Goal: Entertainment & Leisure: Browse casually

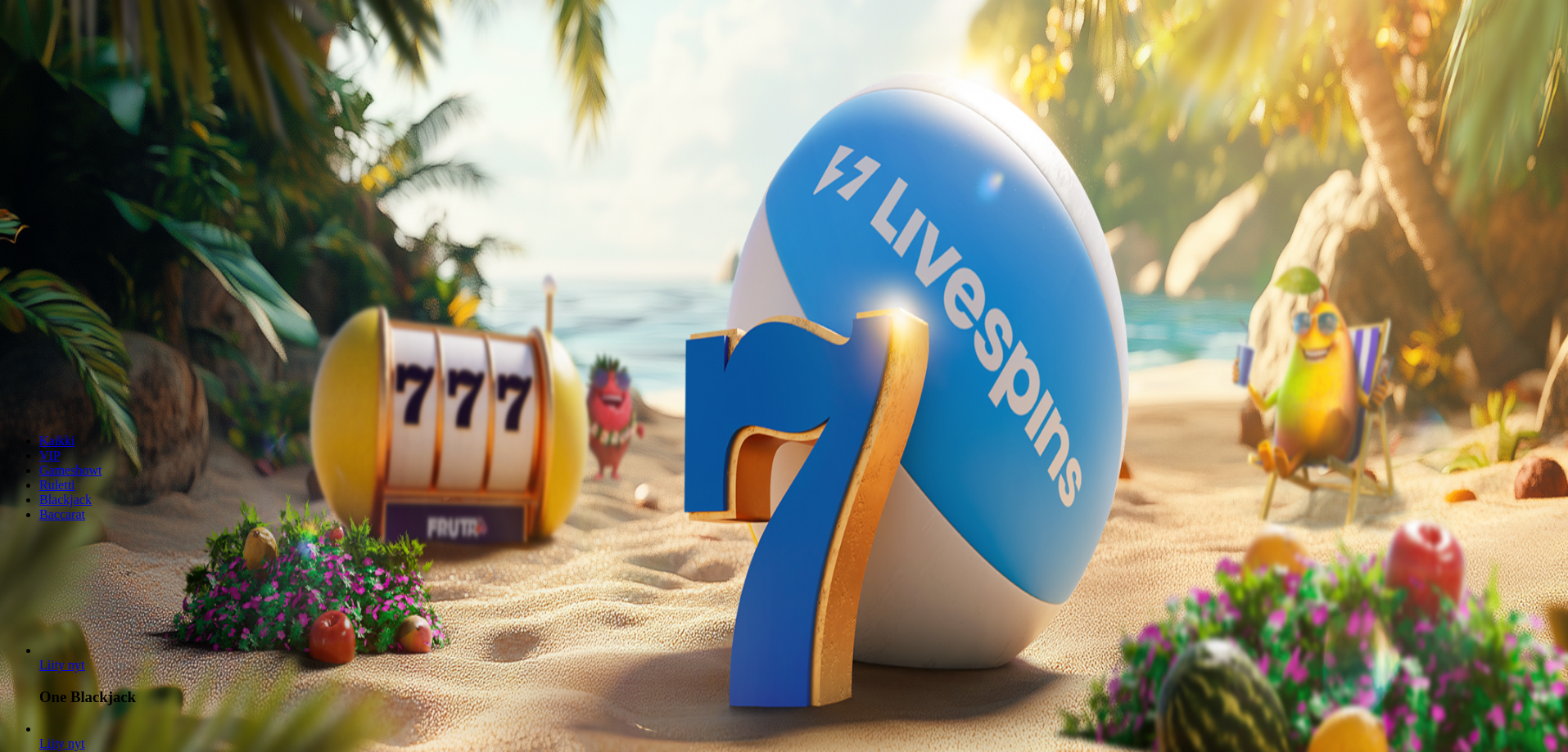
click at [119, 68] on button "Kirjaudu" at bounding box center [113, 59] width 53 height 17
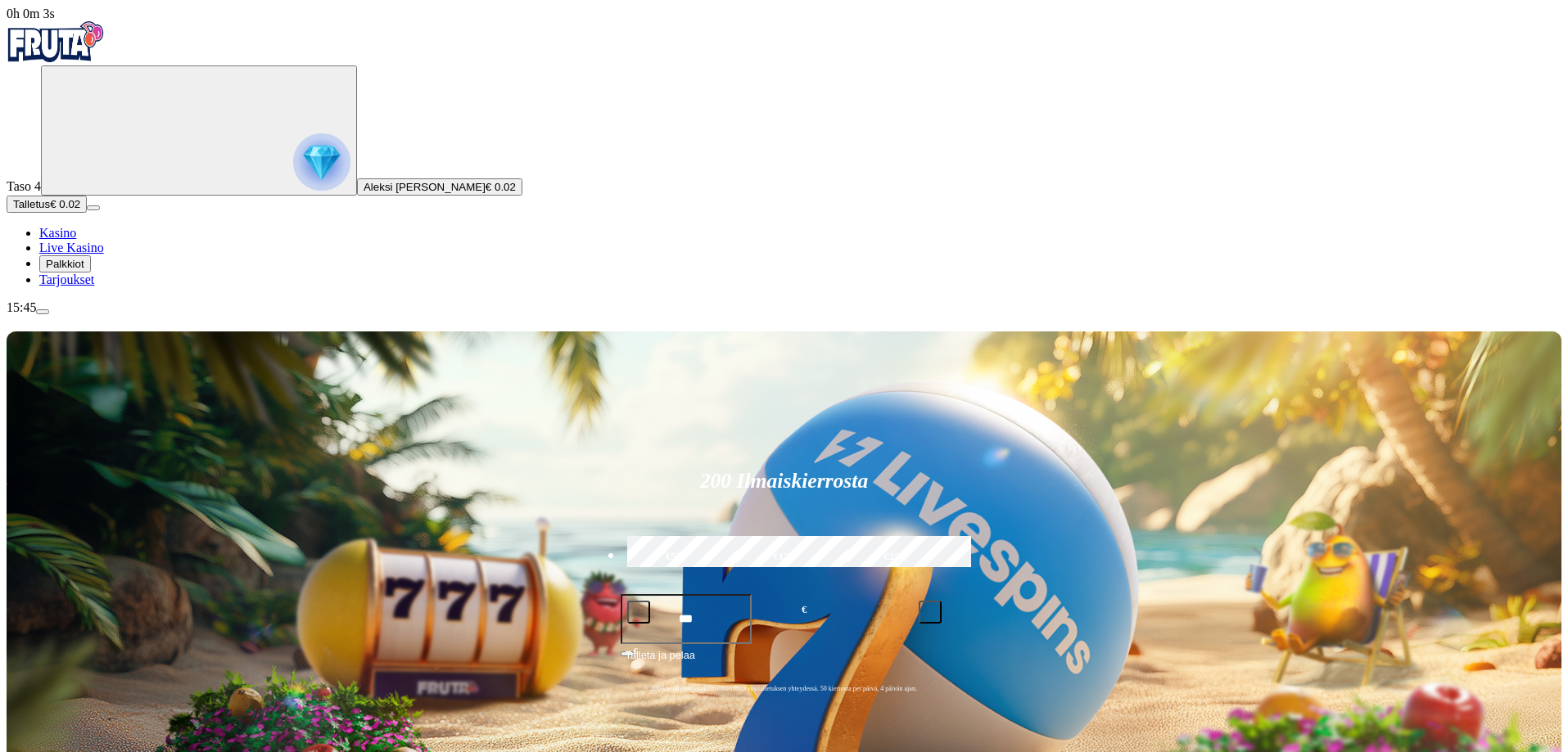
drag, startPoint x: 888, startPoint y: 220, endPoint x: 866, endPoint y: 220, distance: 22.0
click at [752, 595] on input "***" at bounding box center [686, 619] width 132 height 50
type input "**"
click at [695, 648] on span "Talleta ja pelaa" at bounding box center [660, 662] width 70 height 29
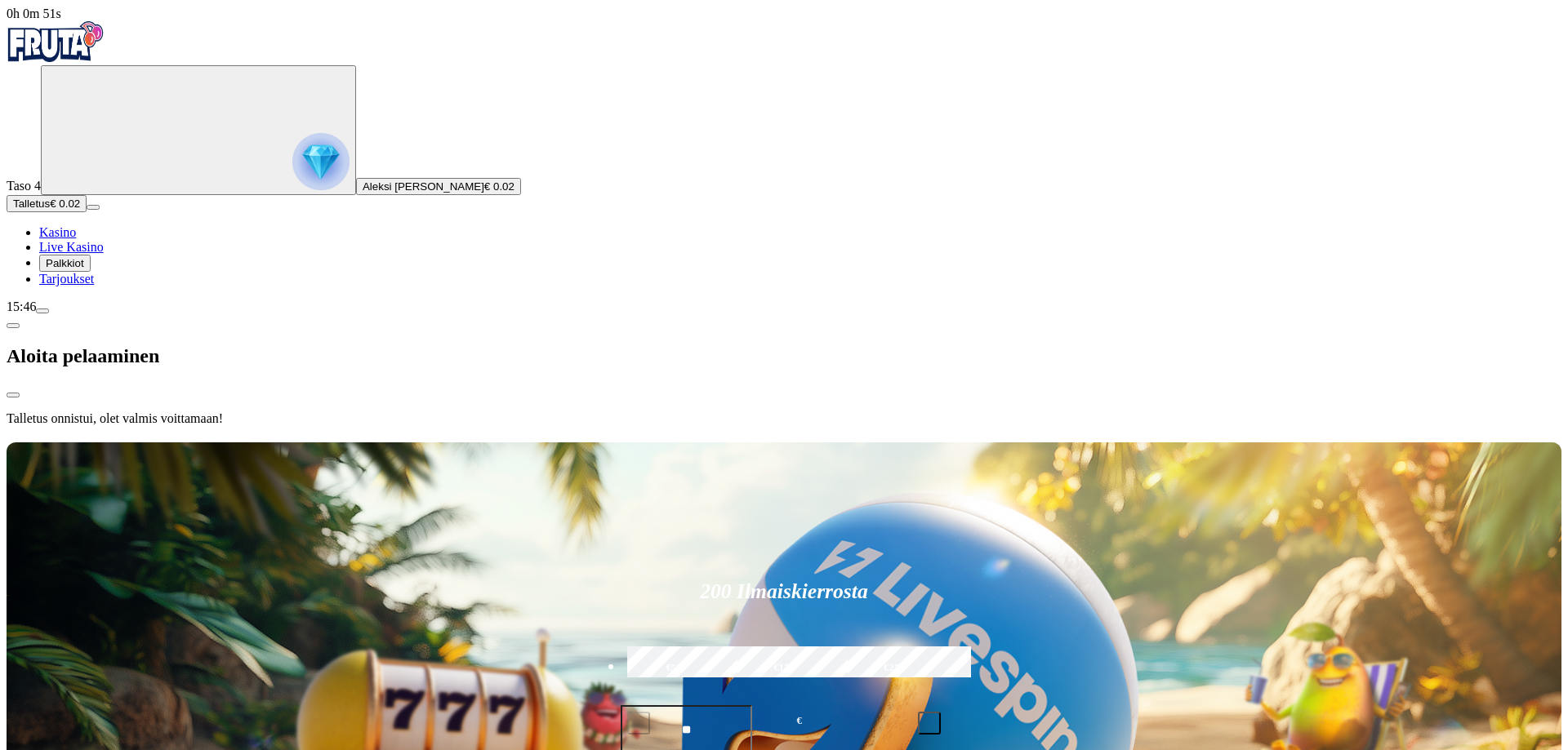
click at [574, 439] on div at bounding box center [784, 439] width 1555 height 0
click at [103, 254] on span "Live Kasino" at bounding box center [71, 247] width 65 height 14
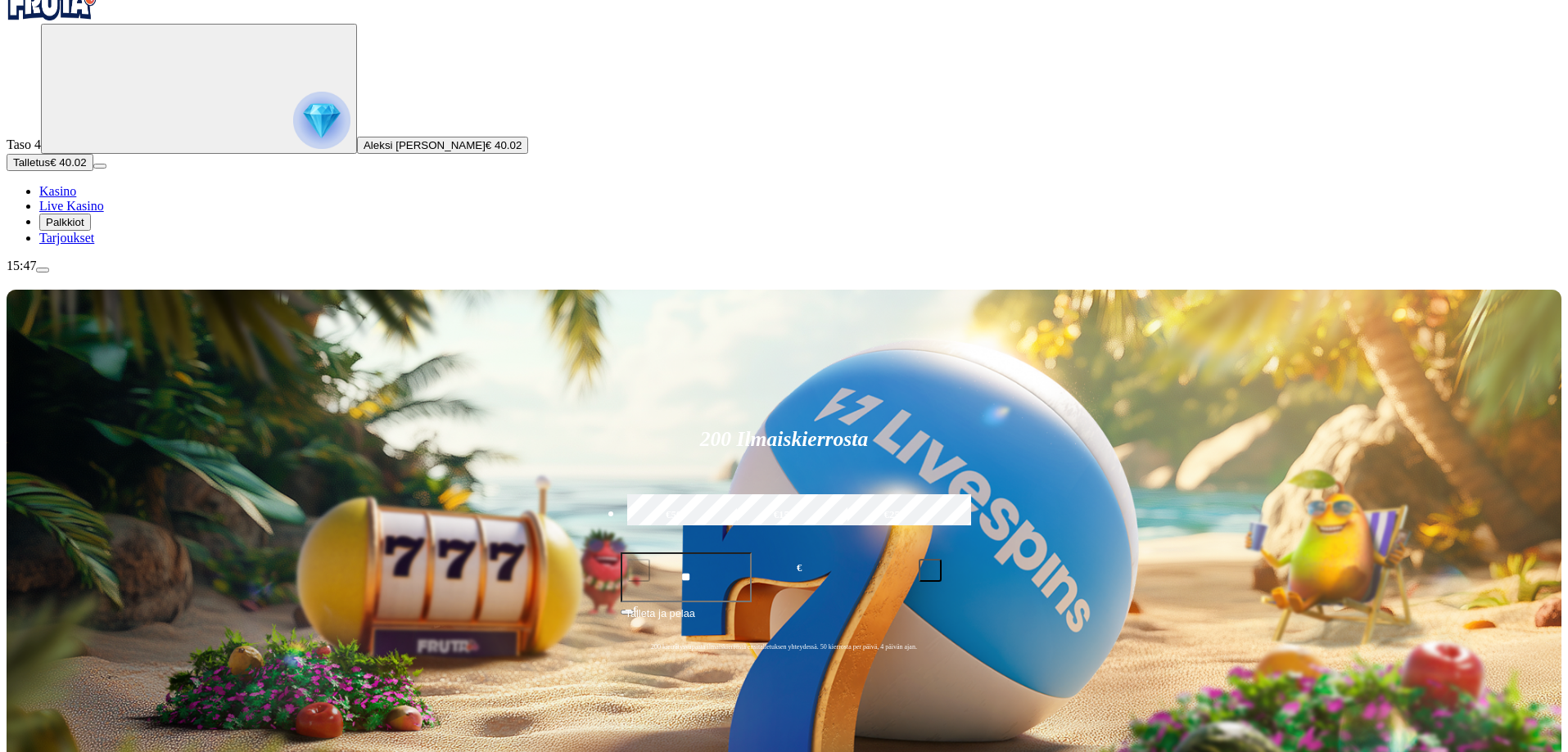
scroll to position [328, 0]
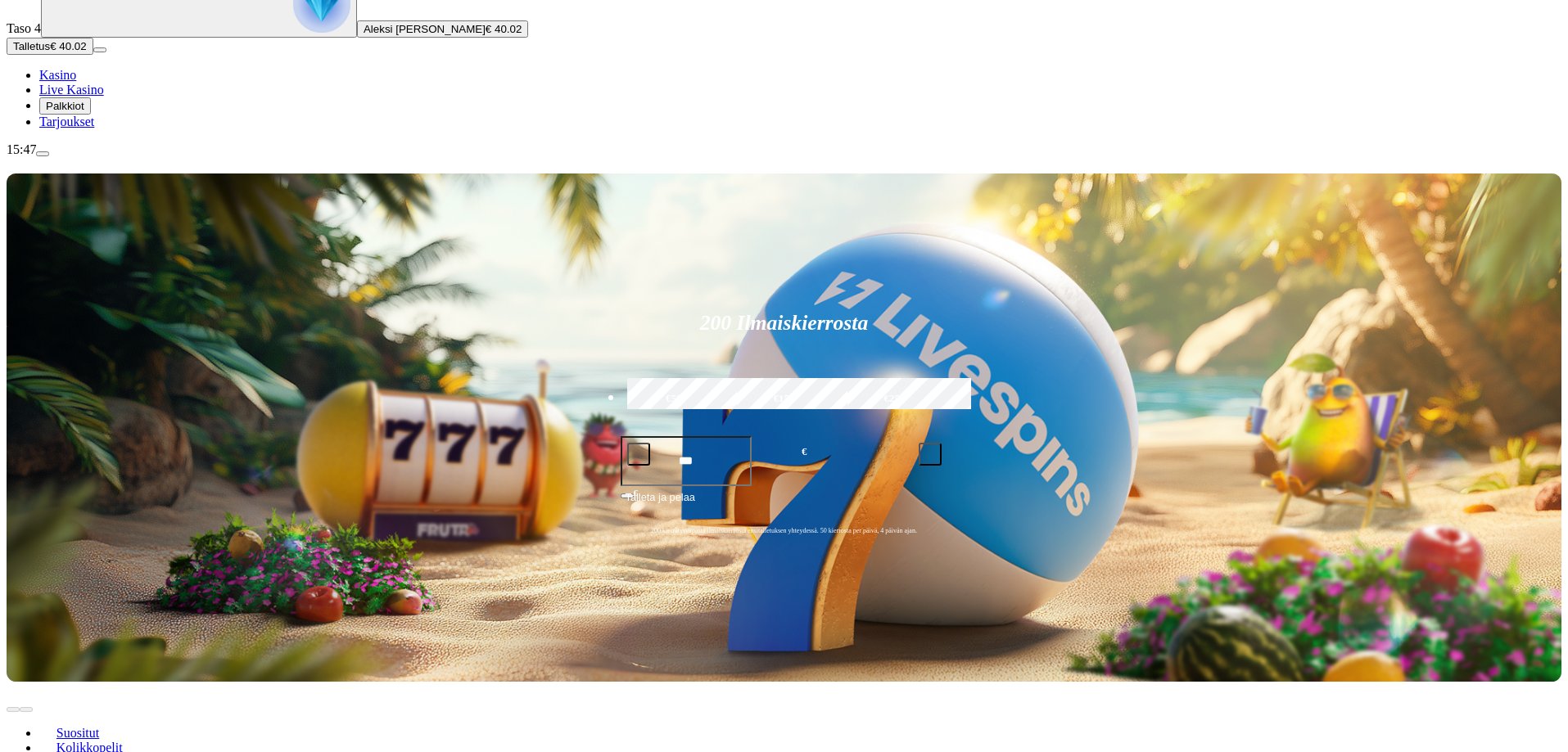
scroll to position [163, 0]
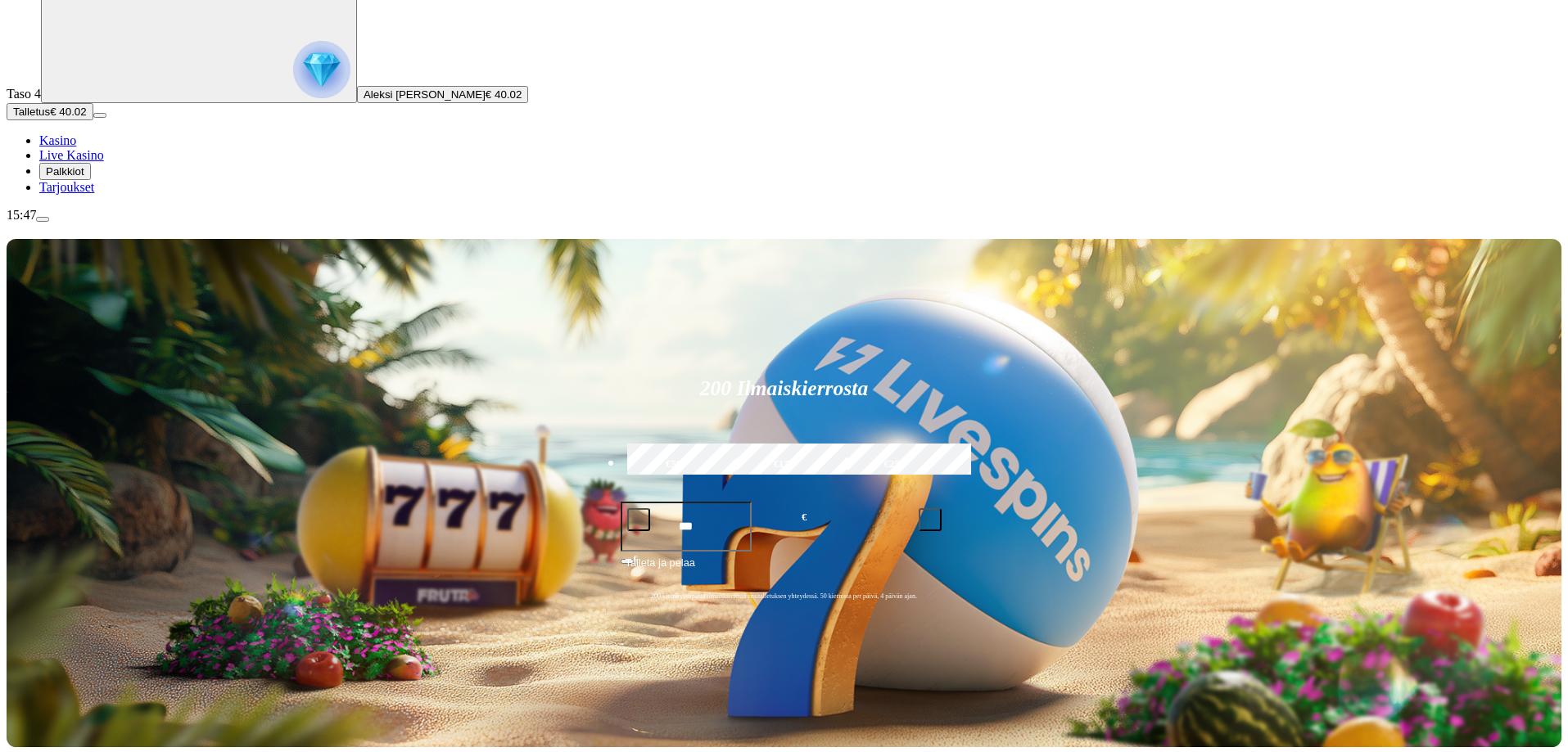
scroll to position [82, 0]
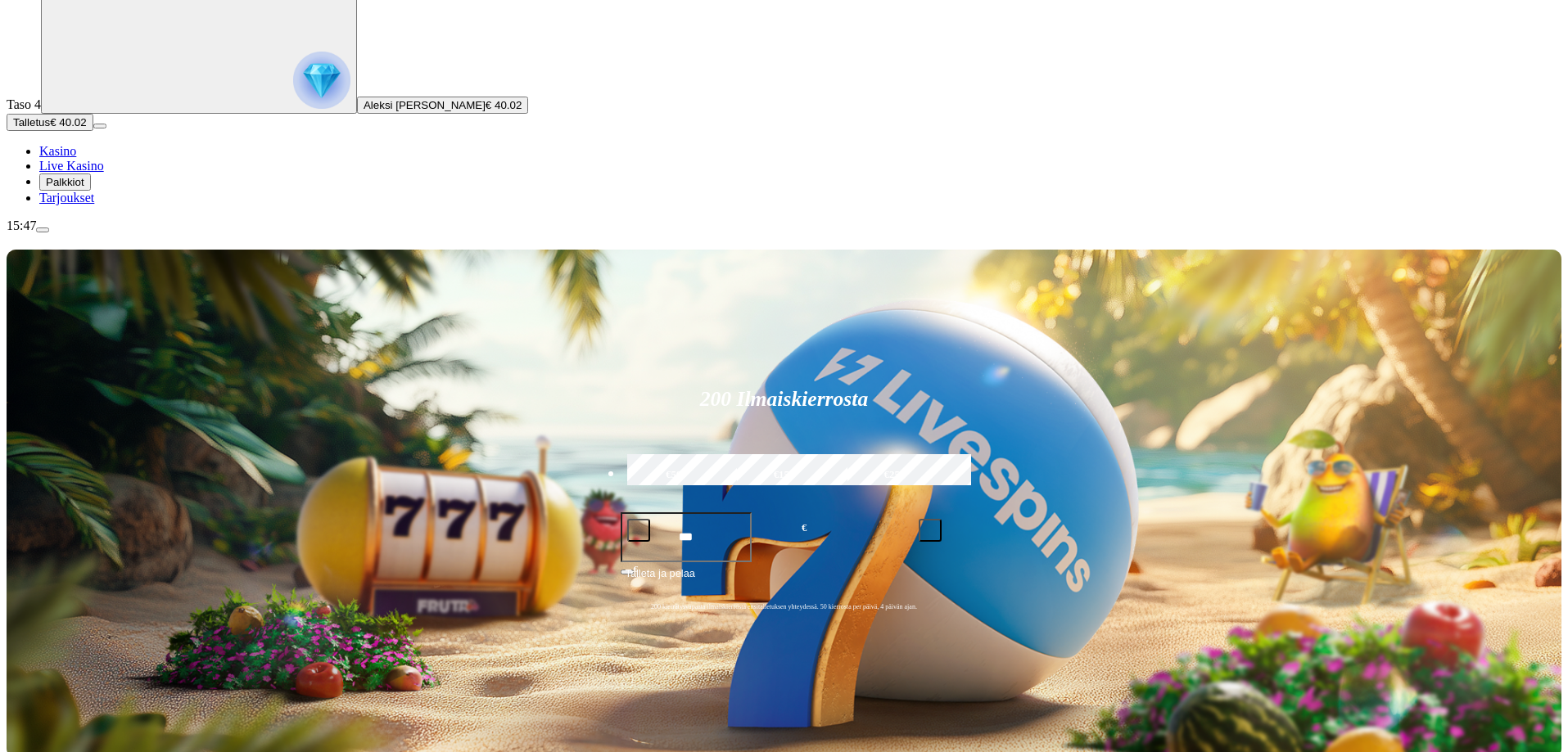
type input "**********"
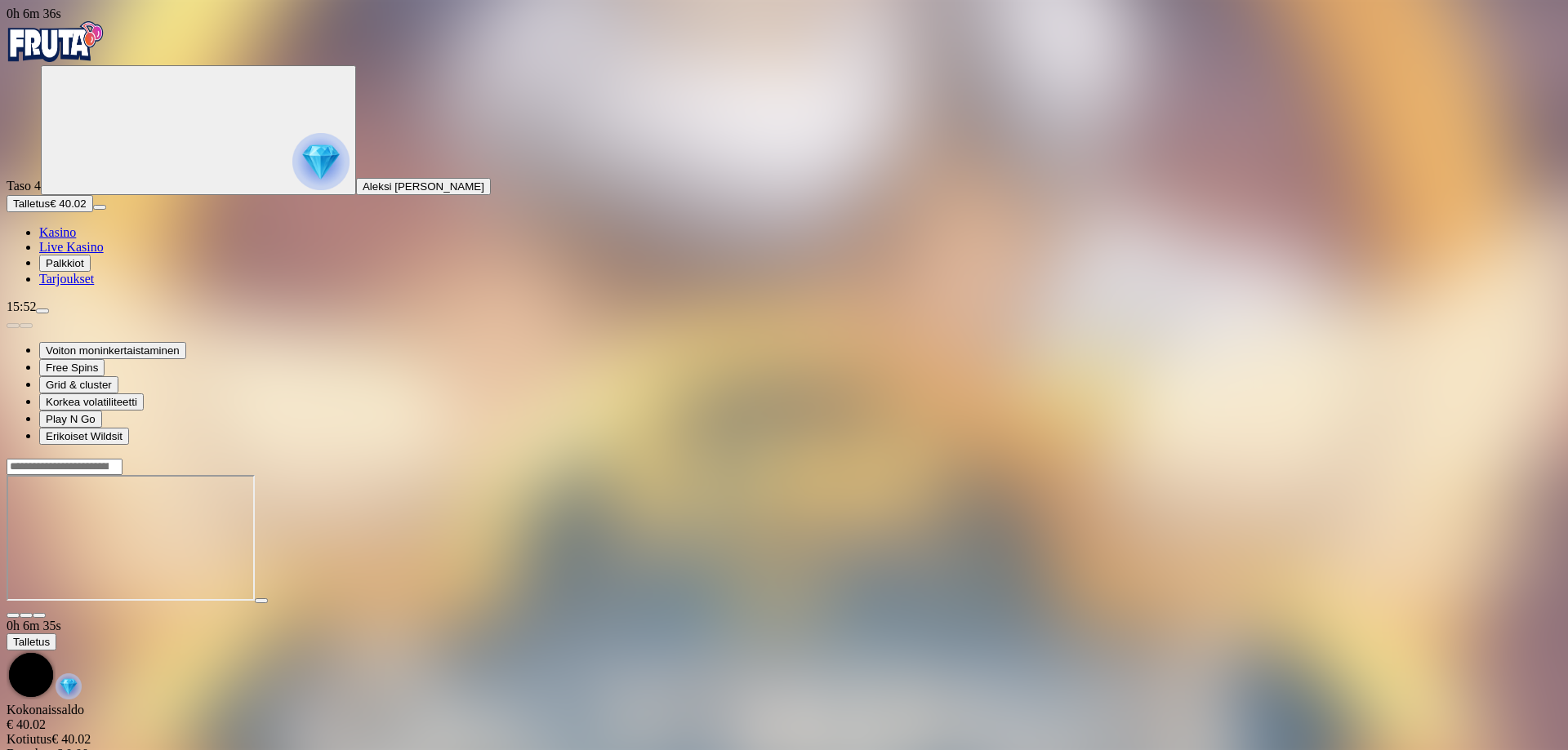
click at [13, 616] on span "close icon" at bounding box center [13, 616] width 0 height 0
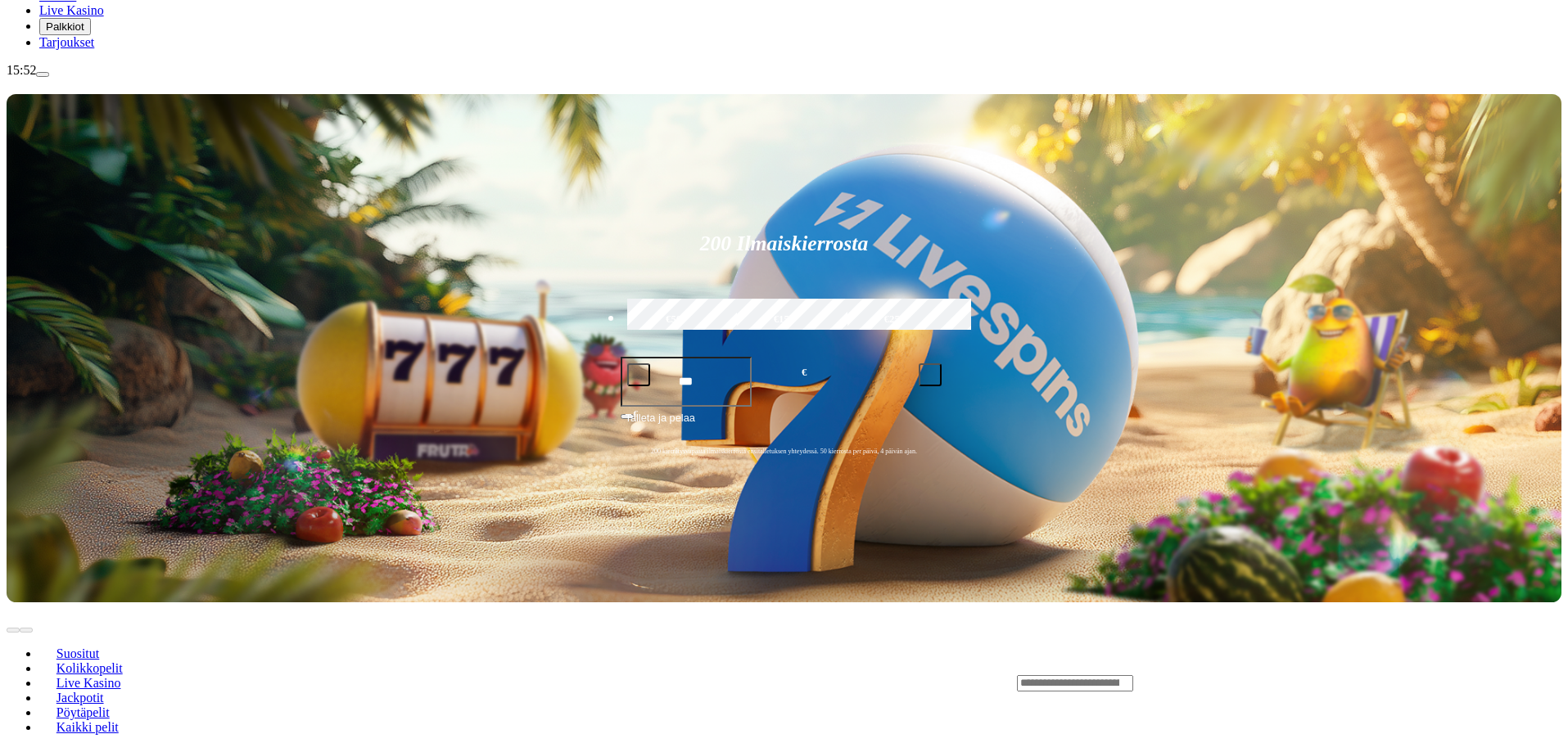
scroll to position [246, 0]
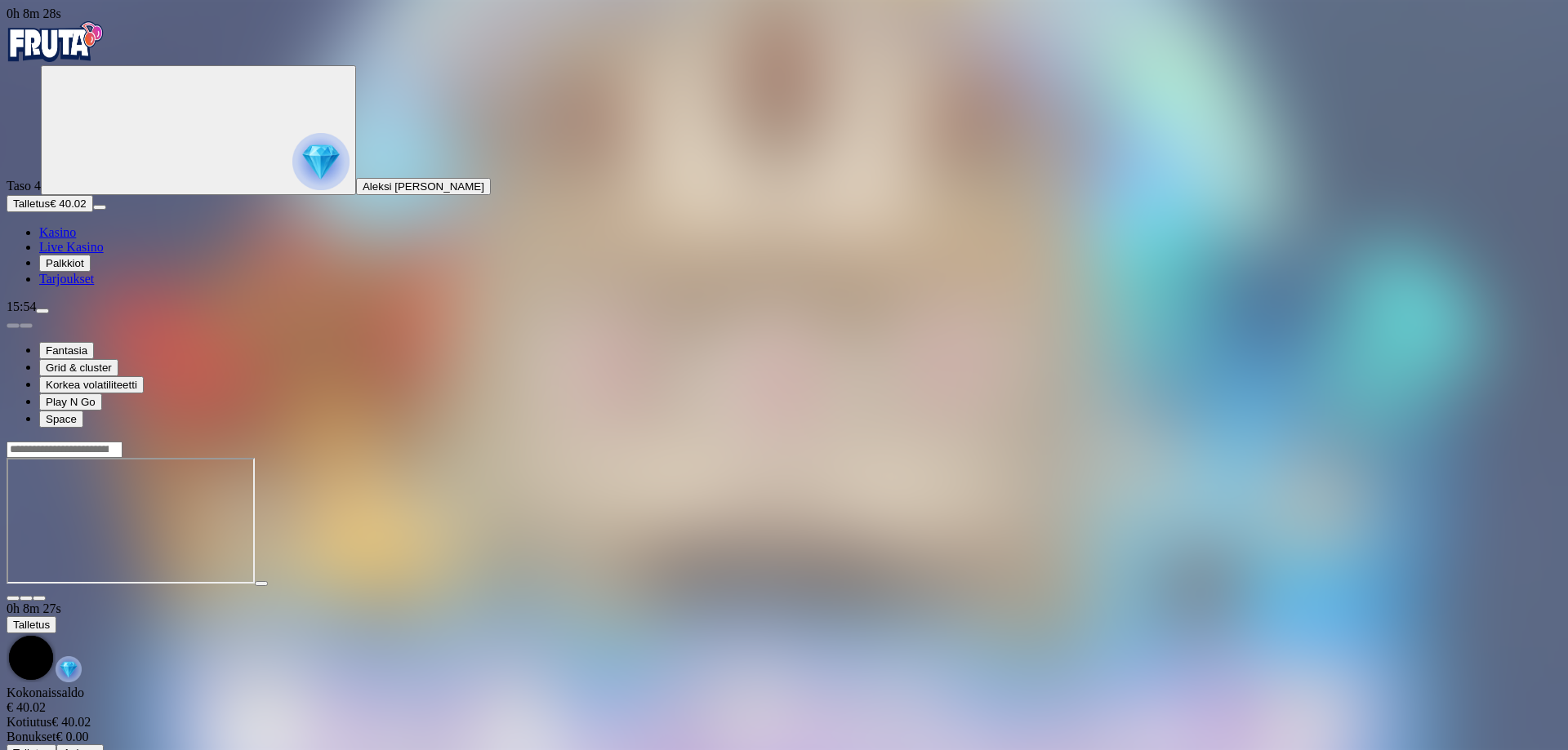
click at [13, 599] on span "close icon" at bounding box center [13, 599] width 0 height 0
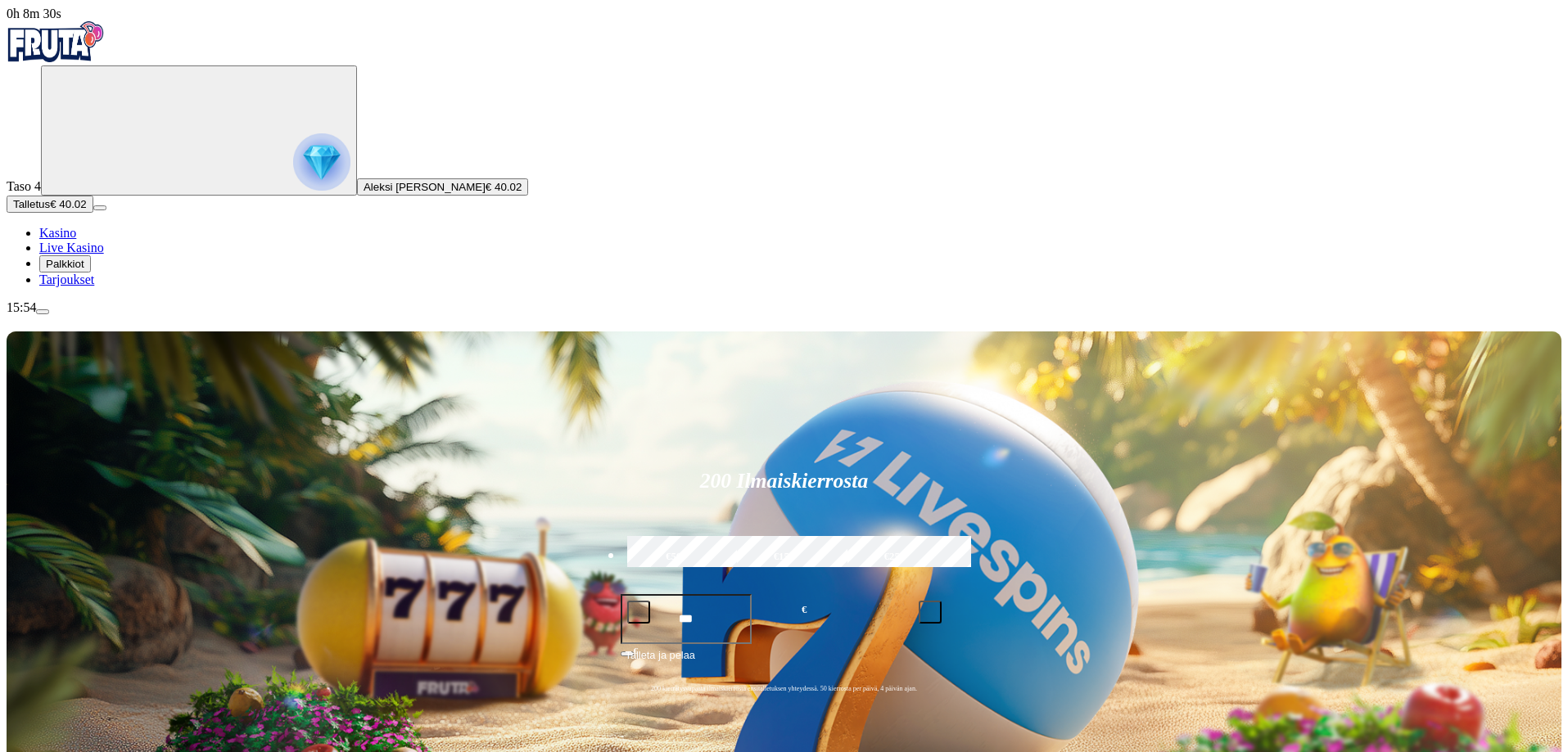
type input "*******"
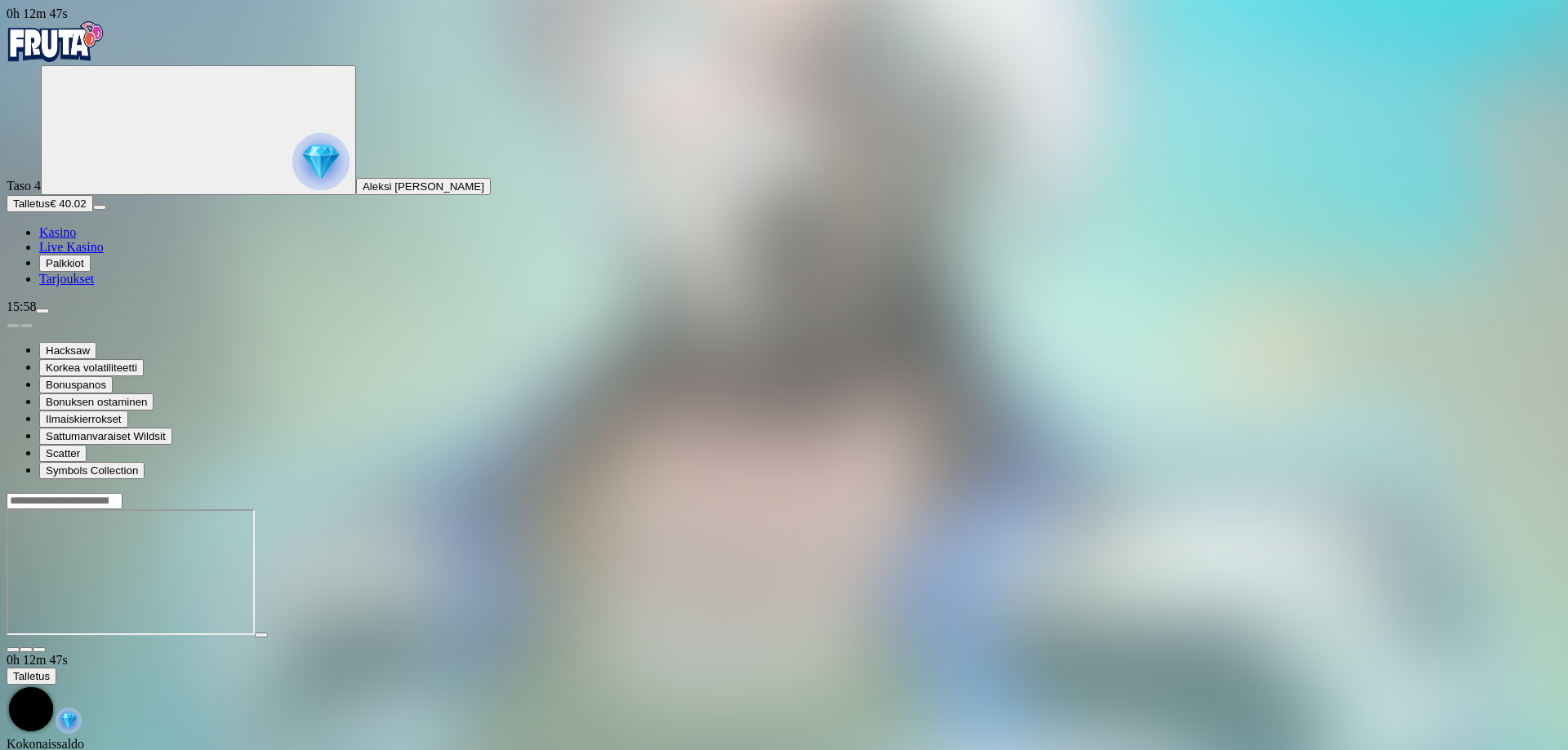
click at [76, 239] on span "Kasino" at bounding box center [58, 232] width 37 height 14
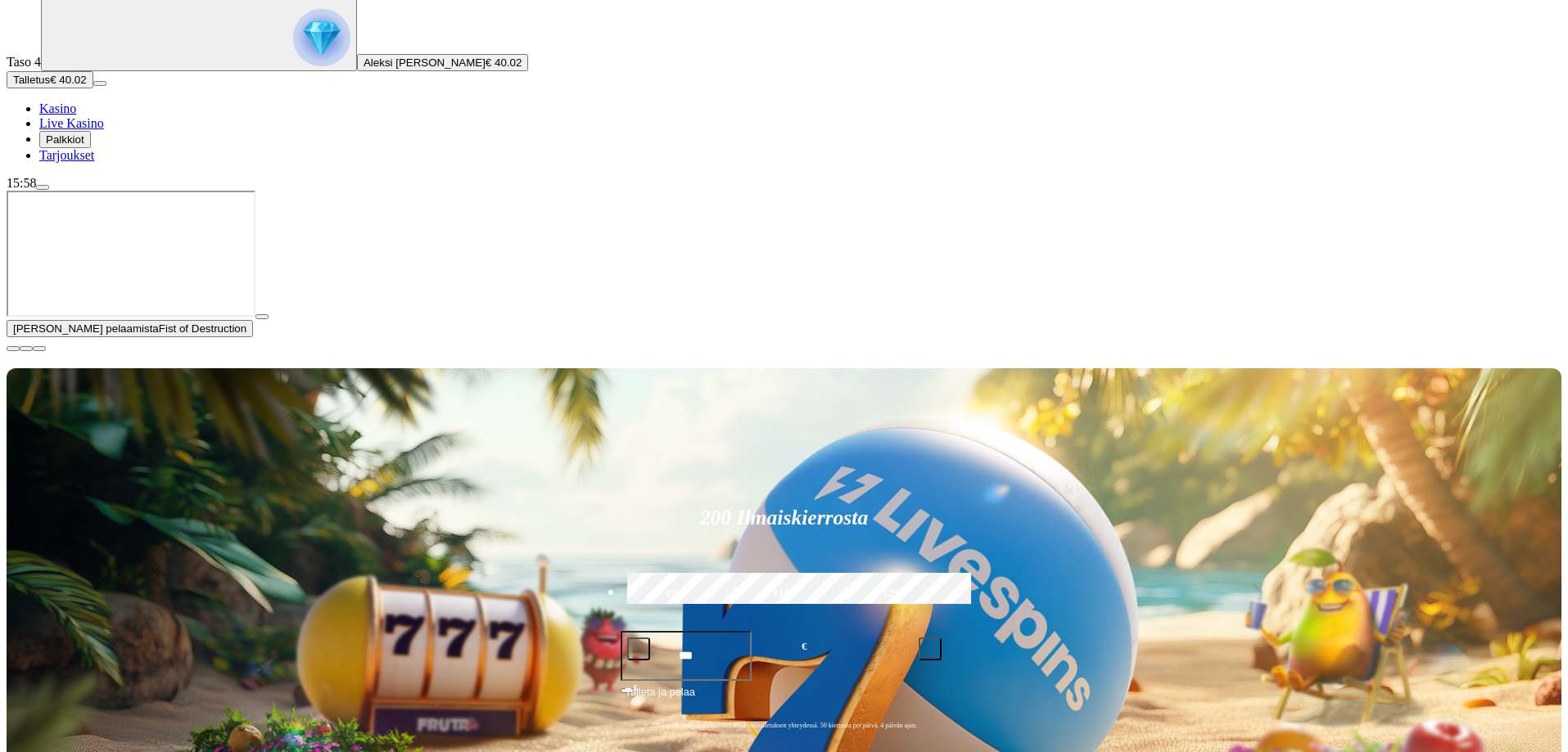
scroll to position [163, 0]
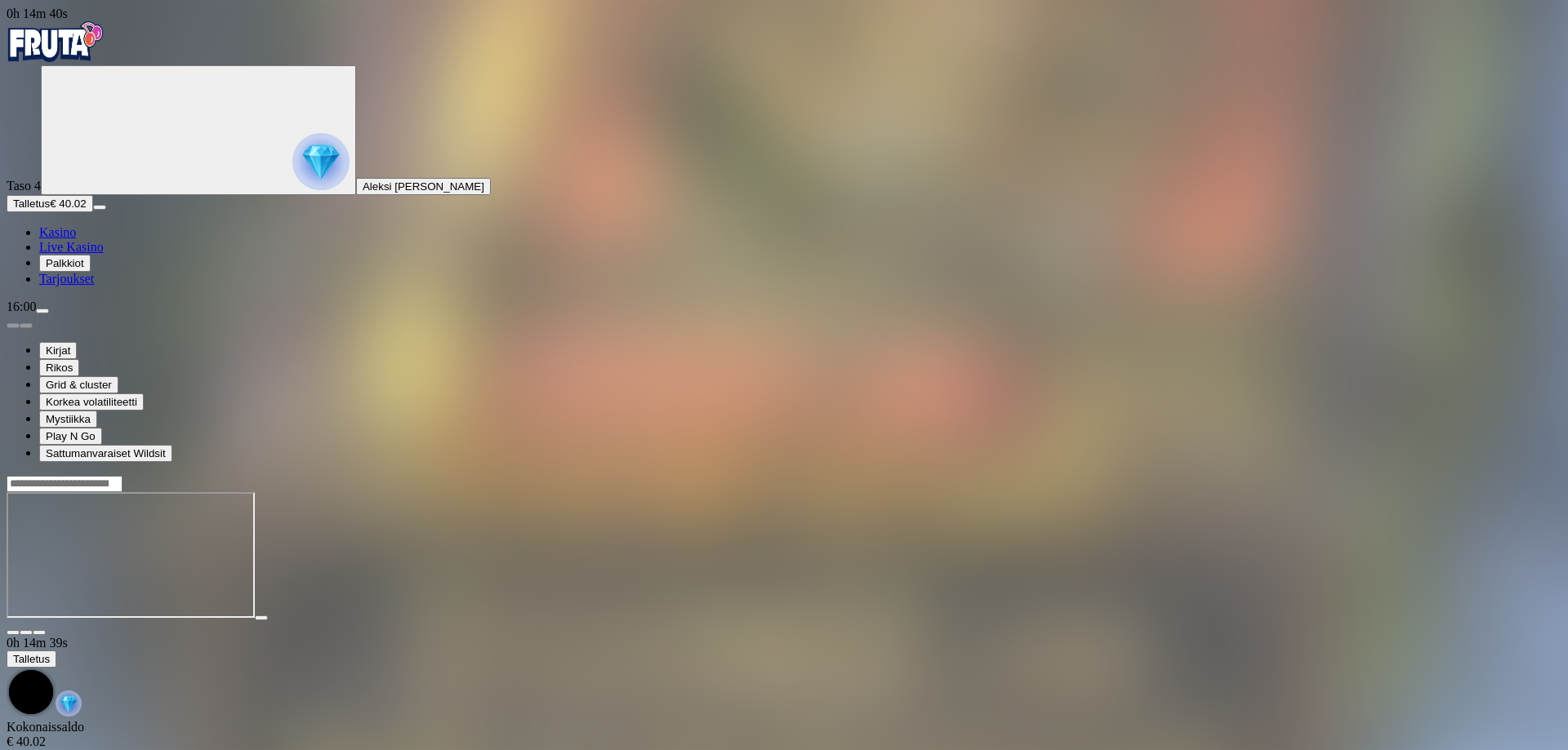
click at [13, 632] on span "close icon" at bounding box center [13, 632] width 0 height 0
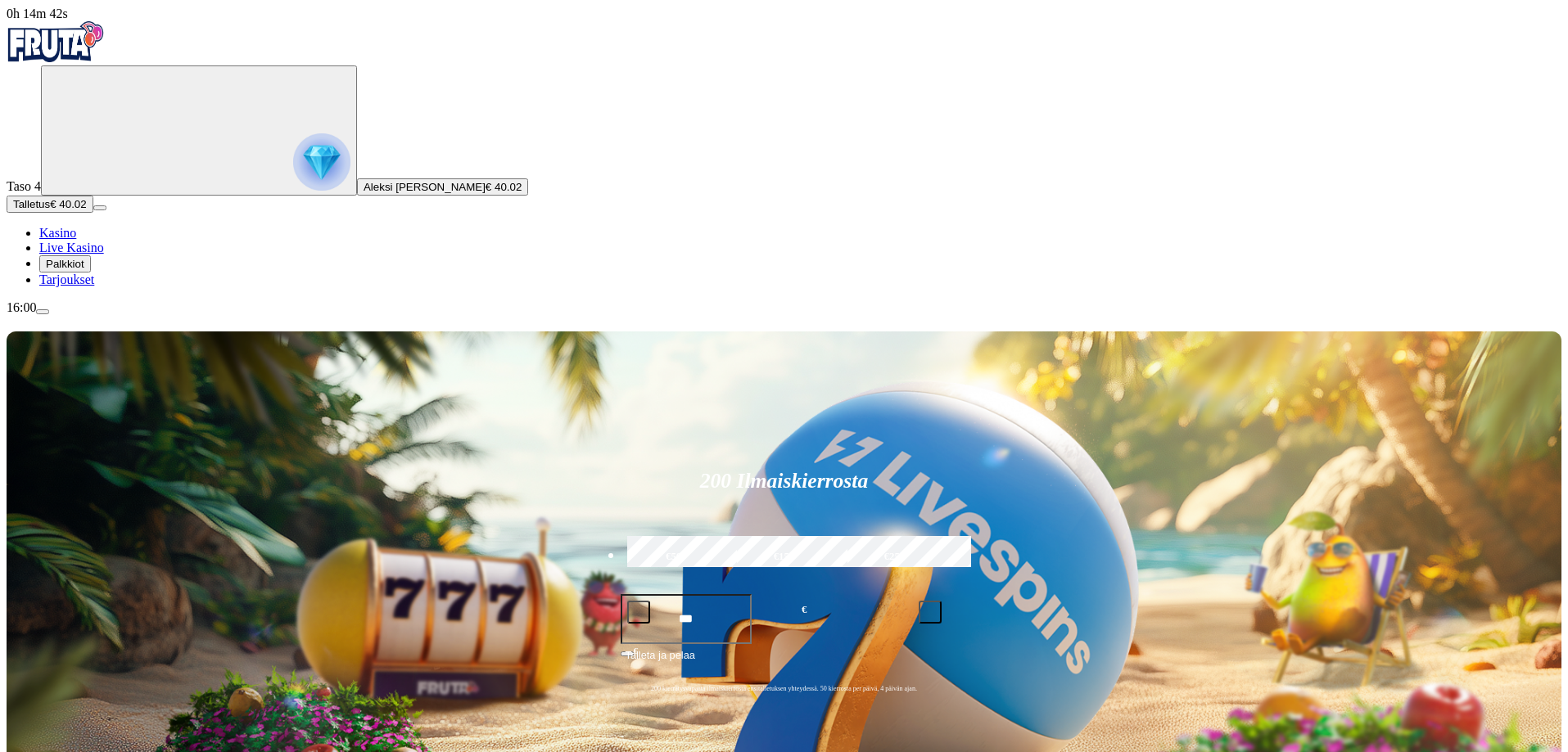
click at [76, 240] on link "Kasino" at bounding box center [58, 232] width 37 height 14
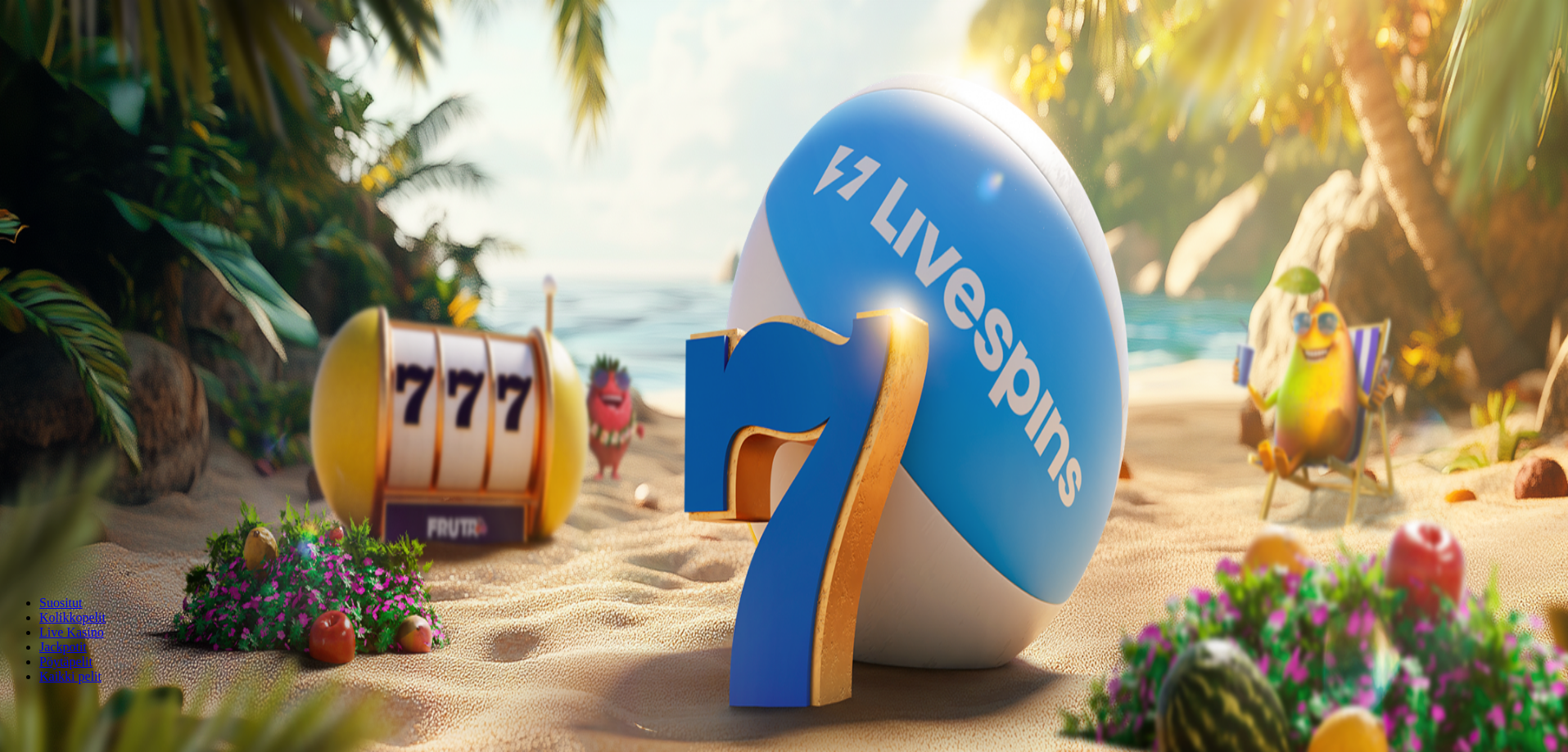
click at [43, 312] on span "menu icon" at bounding box center [43, 312] width 0 height 0
click at [52, 510] on span "Kotiutus" at bounding box center [33, 516] width 40 height 13
click at [123, 400] on input "number" at bounding box center [65, 408] width 116 height 16
type input "*"
type input "**"
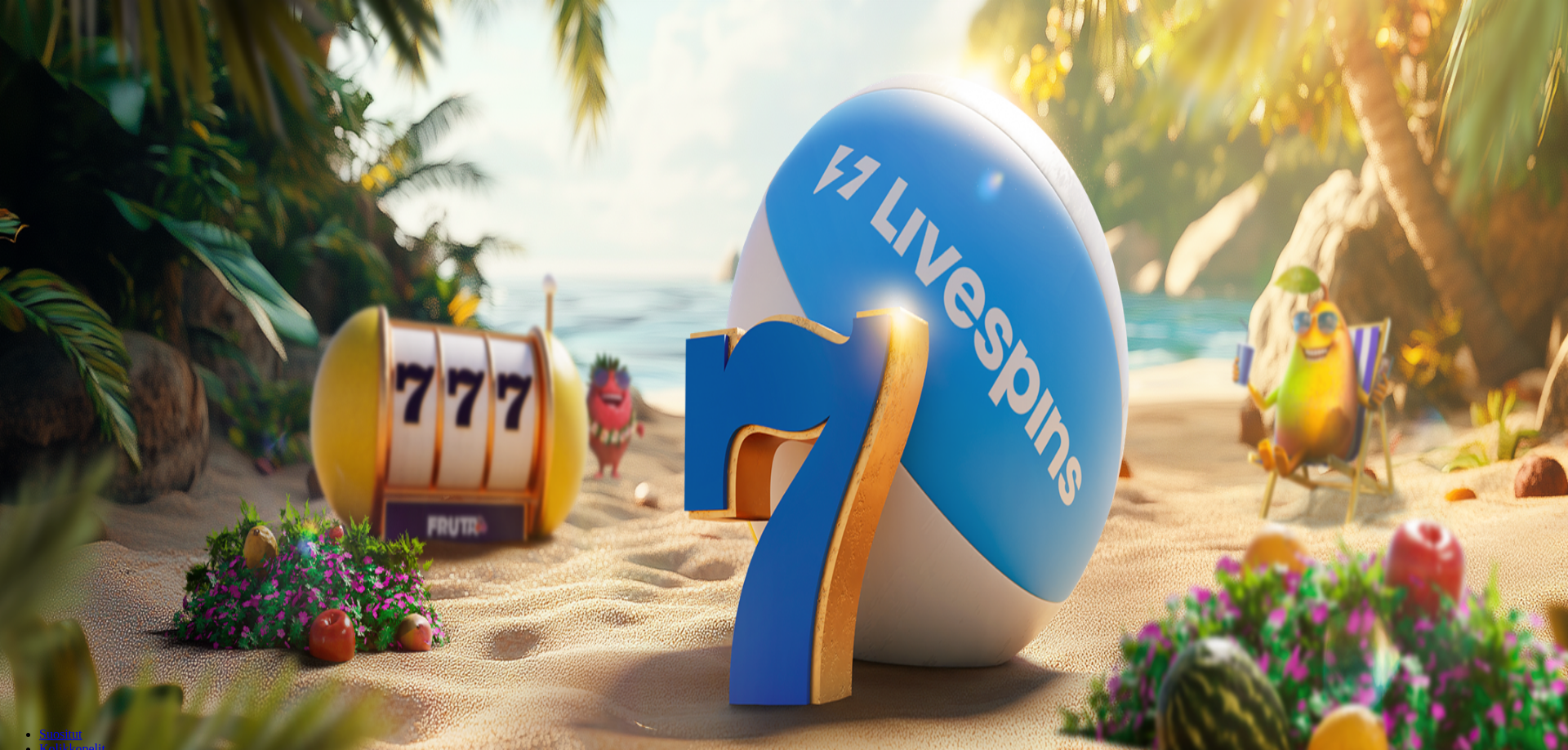
click at [73, 430] on button "Ulosmaksu" at bounding box center [40, 438] width 67 height 17
click at [13, 396] on span "close icon" at bounding box center [13, 396] width 0 height 0
click at [43, 311] on span "menu icon" at bounding box center [43, 311] width 0 height 0
click at [489, 721] on div at bounding box center [784, 721] width 1555 height 0
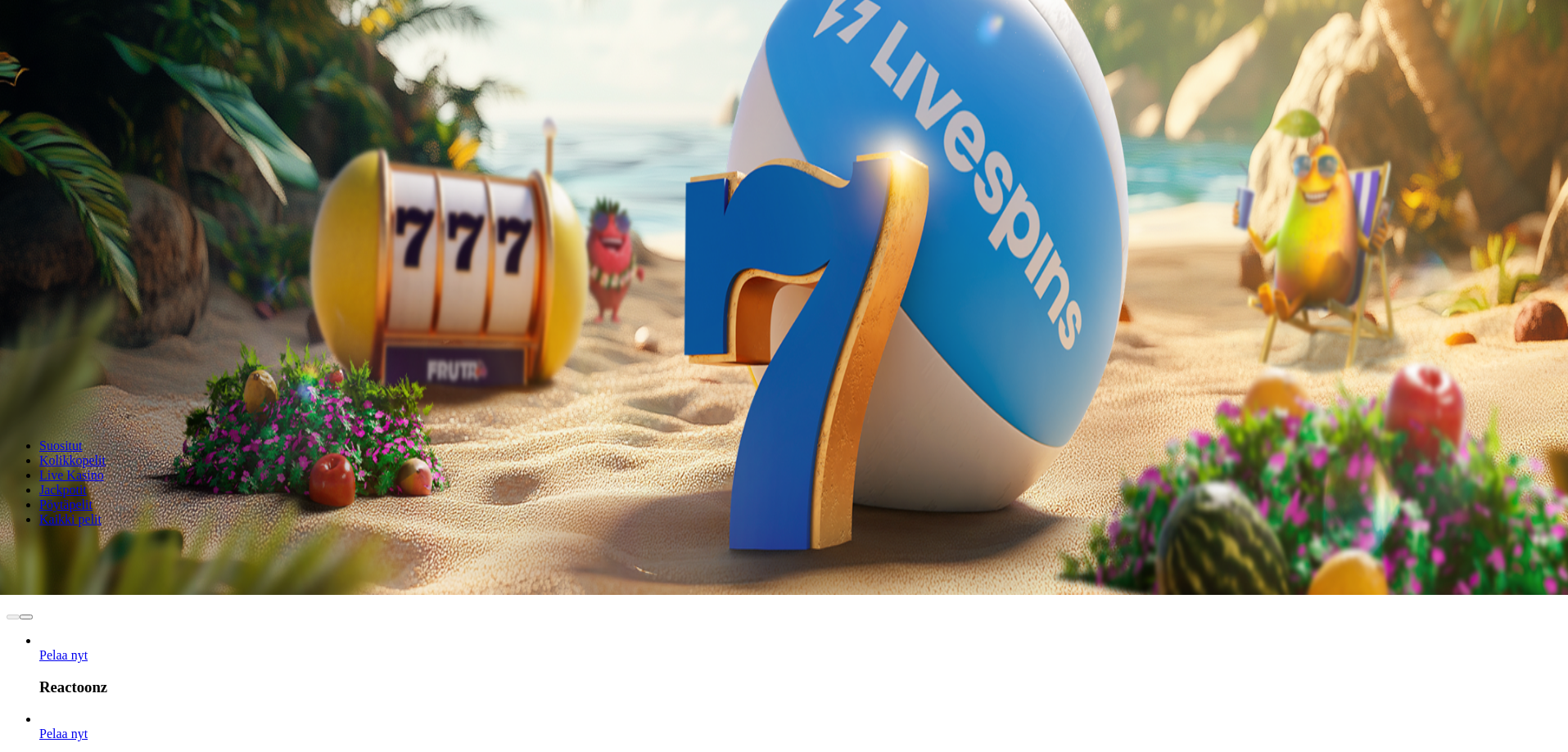
scroll to position [246, 0]
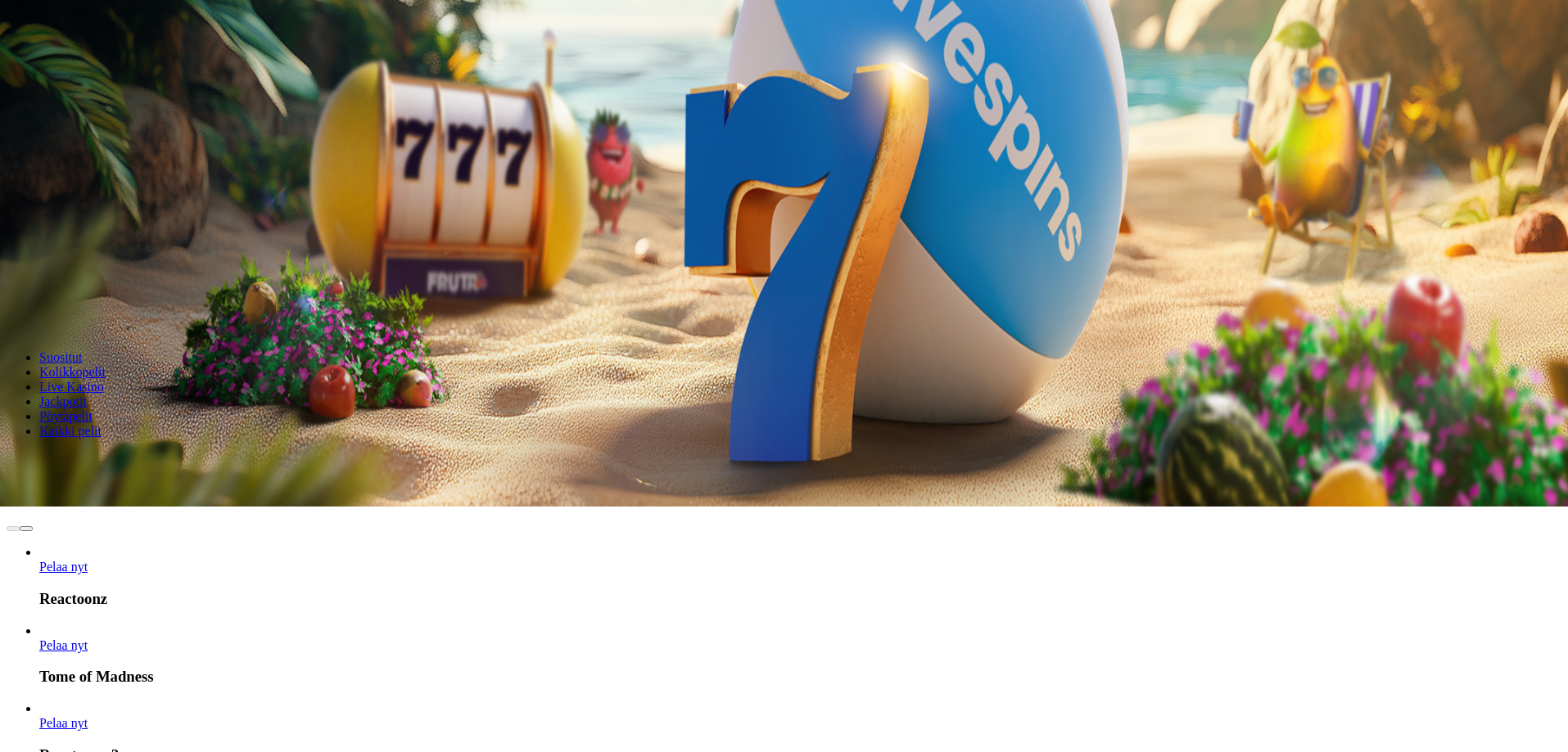
click at [1302, 452] on div "Lobby" at bounding box center [784, 461] width 1555 height 17
click at [1316, 452] on div "Lobby" at bounding box center [784, 461] width 1555 height 17
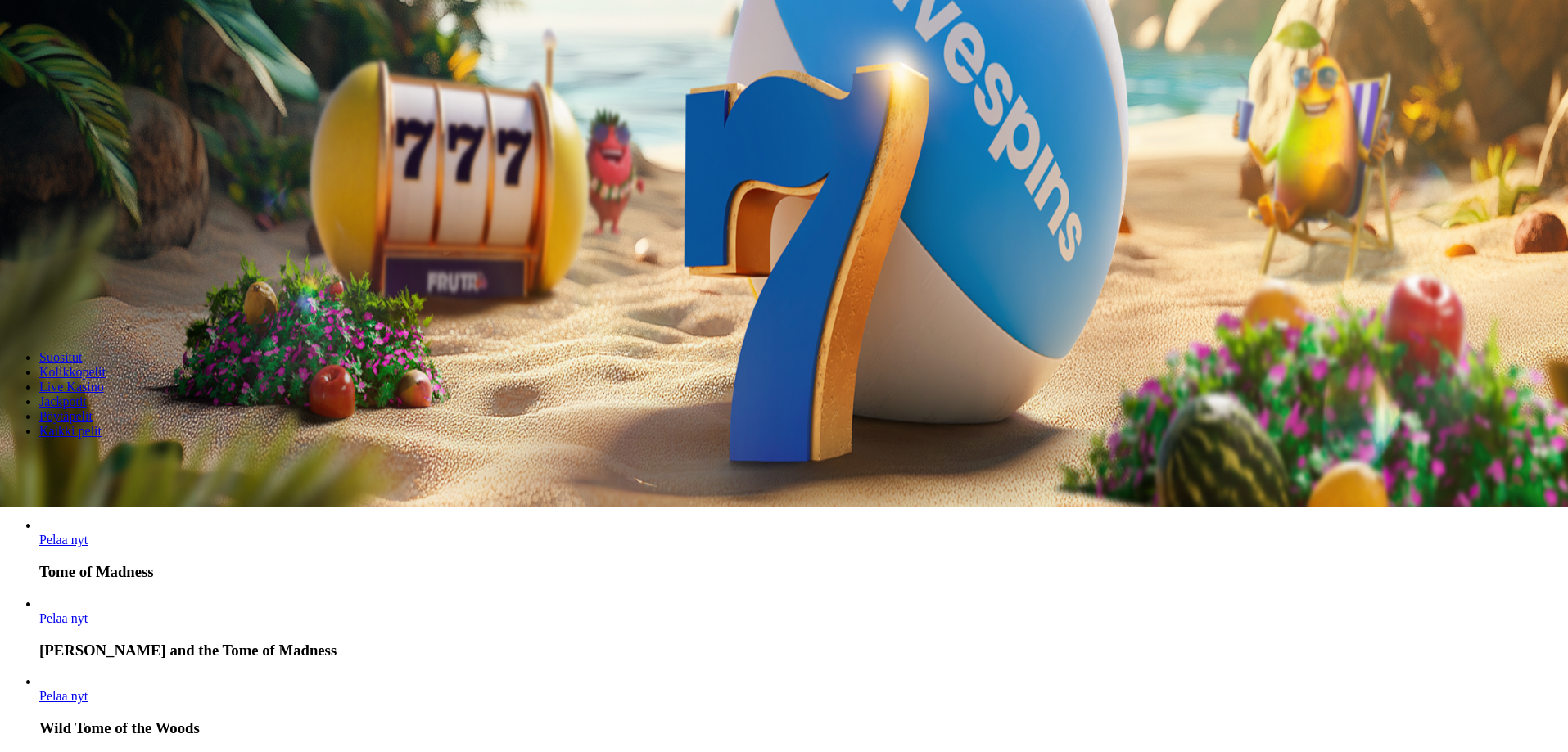
type input "*******"
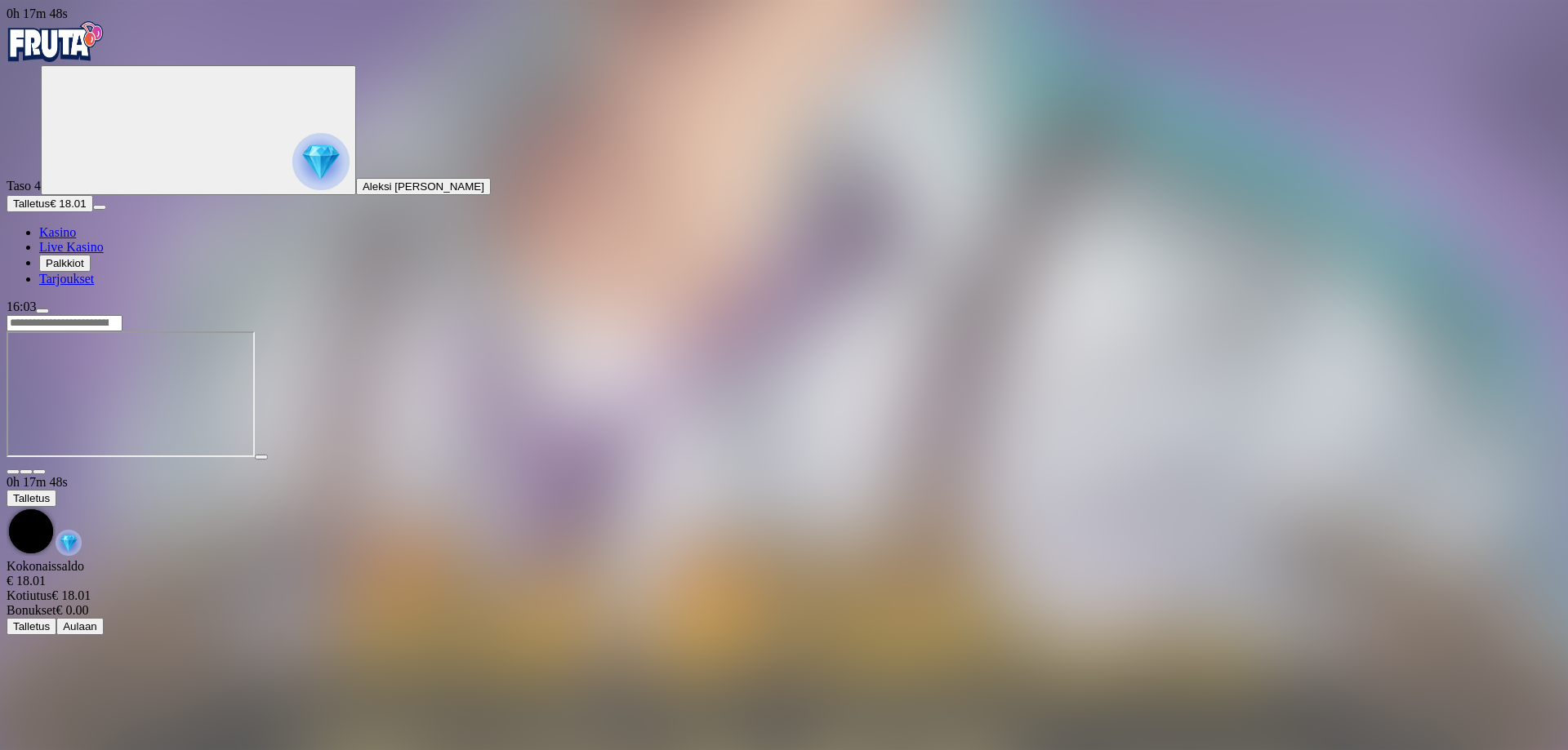
drag, startPoint x: 1456, startPoint y: 84, endPoint x: 1424, endPoint y: 95, distance: 33.8
click at [19, 469] on button "button" at bounding box center [13, 472] width 13 height 5
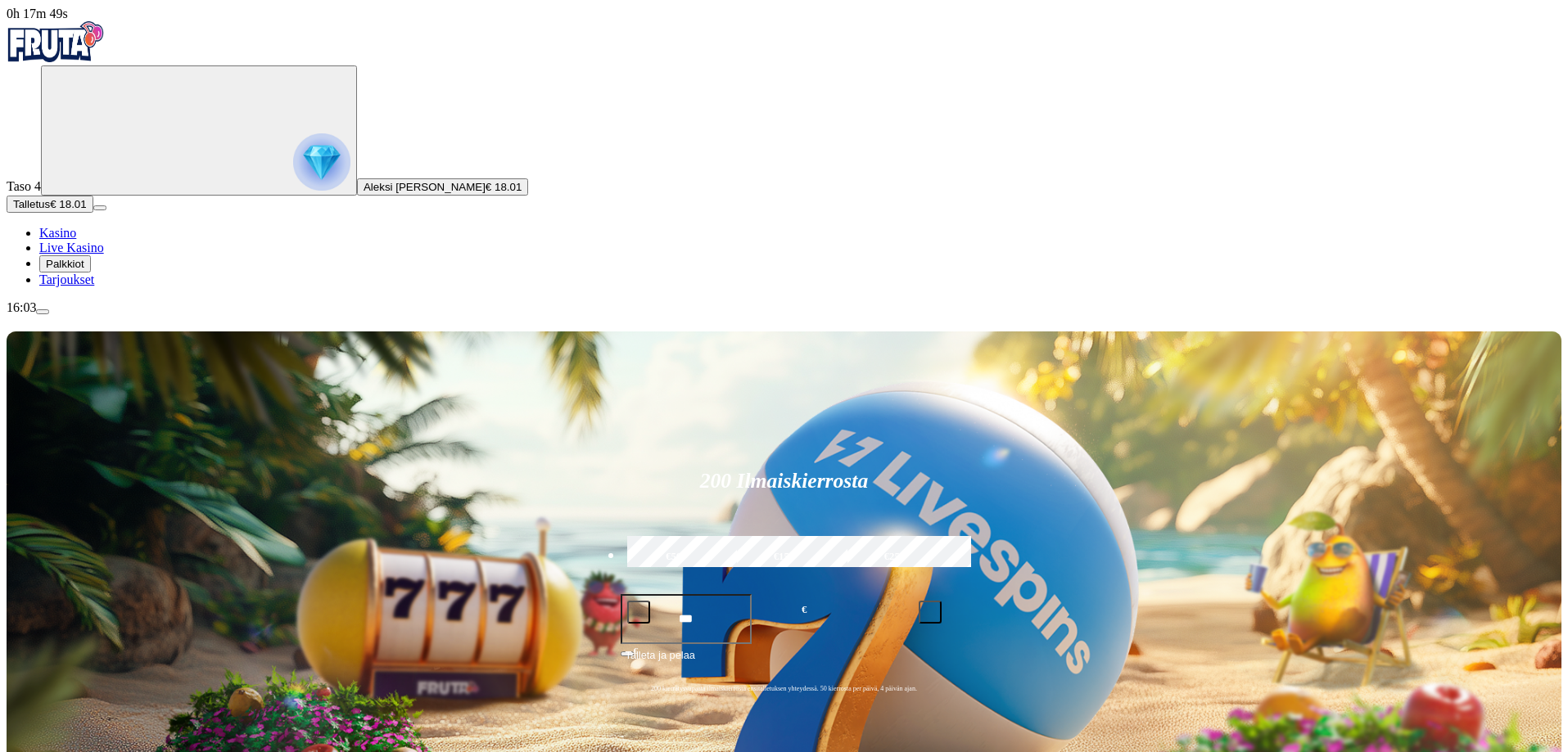
click at [49, 314] on button "menu" at bounding box center [43, 312] width 13 height 5
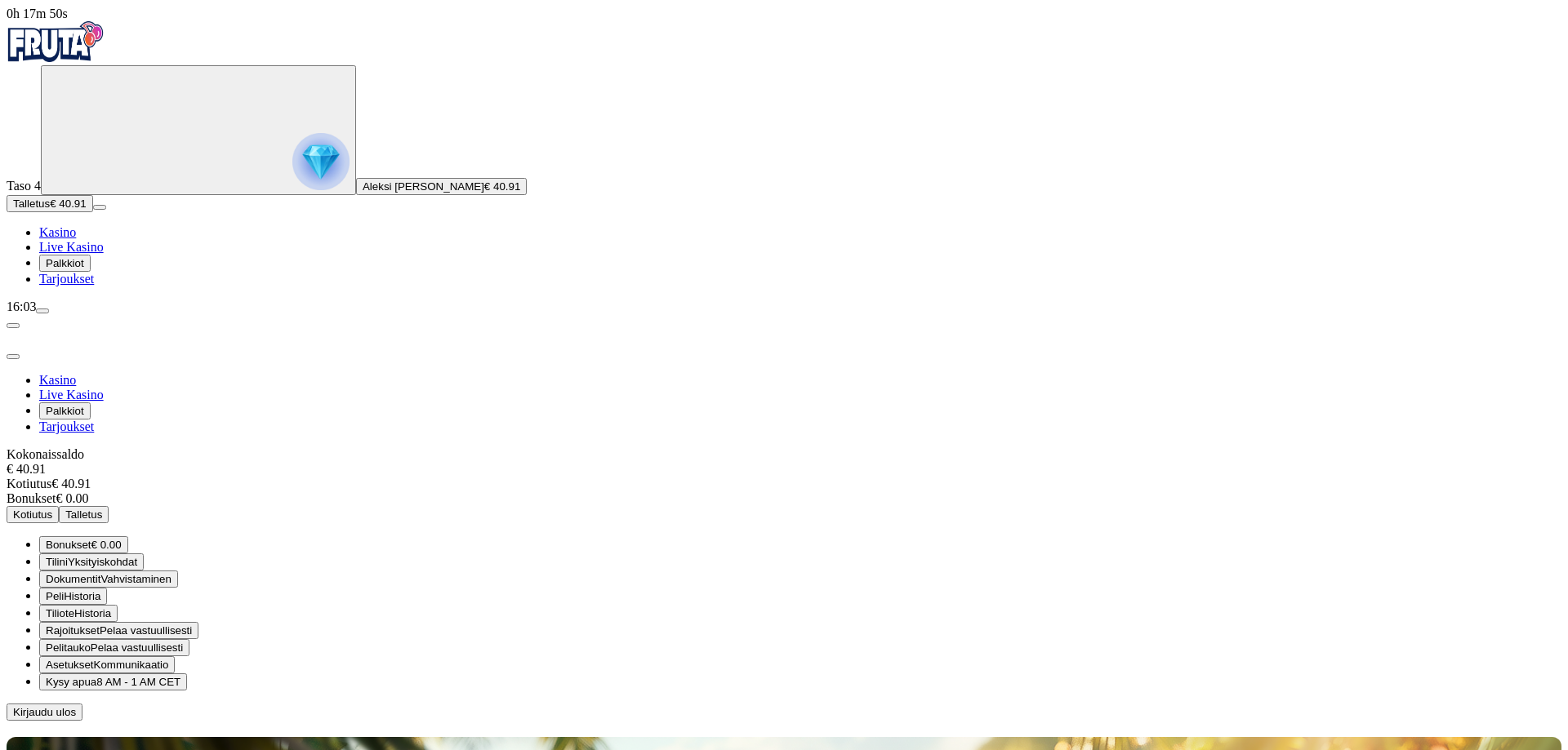
click at [52, 509] on span "Kotiutus" at bounding box center [33, 515] width 39 height 13
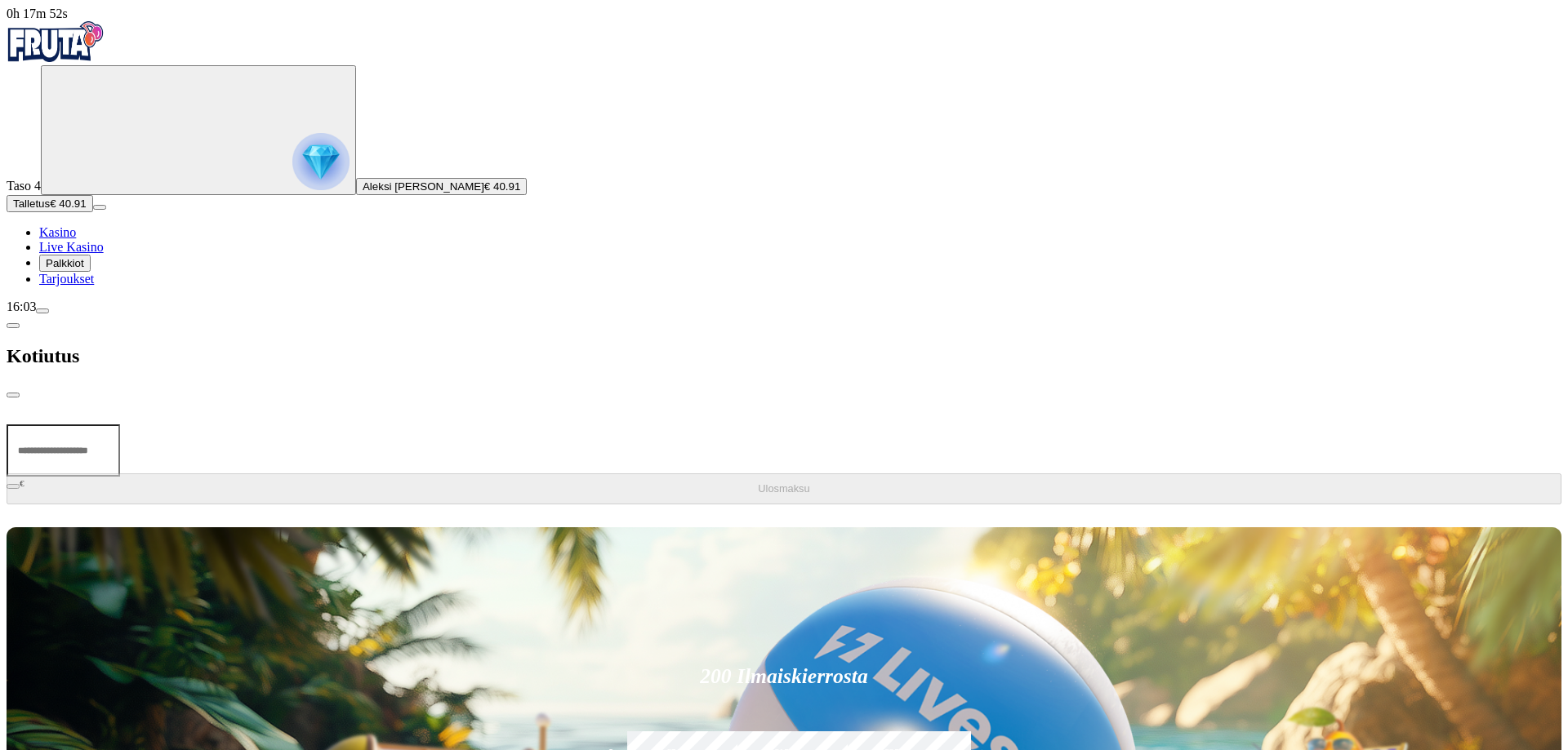
click at [120, 425] on input "number" at bounding box center [63, 451] width 113 height 52
type input "**"
click at [323, 474] on button "Ulosmaksu" at bounding box center [784, 489] width 1555 height 31
drag, startPoint x: 806, startPoint y: 130, endPoint x: 984, endPoint y: 139, distance: 178.2
click at [1005, 511] on div at bounding box center [784, 511] width 1555 height 0
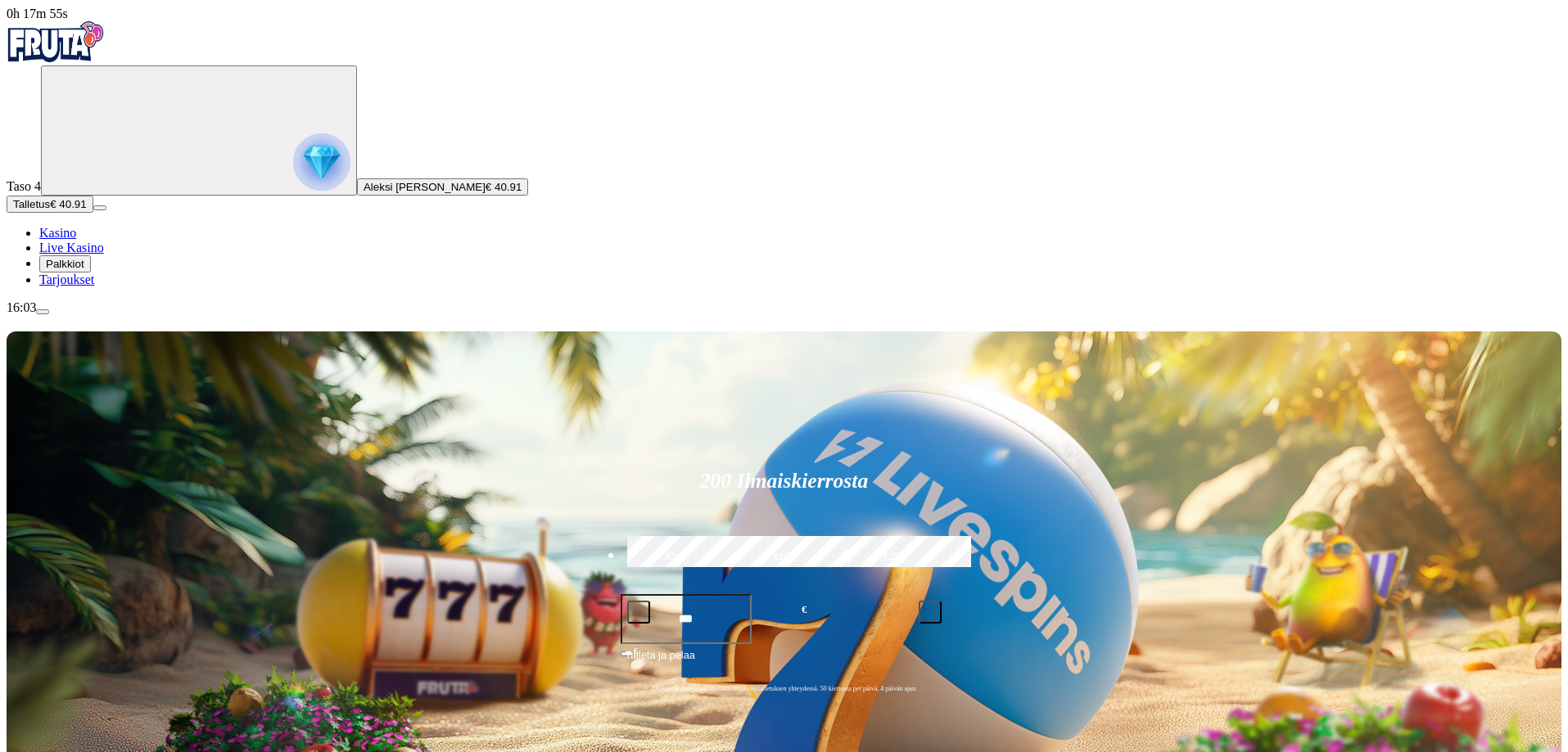
drag, startPoint x: 748, startPoint y: 122, endPoint x: 1010, endPoint y: 132, distance: 262.2
click at [958, 447] on form "200 Ilmaiskierrosta €50 €150 €250 *** € € Talleta ja pelaa 200 kierrätysvapaata…" at bounding box center [784, 579] width 349 height 264
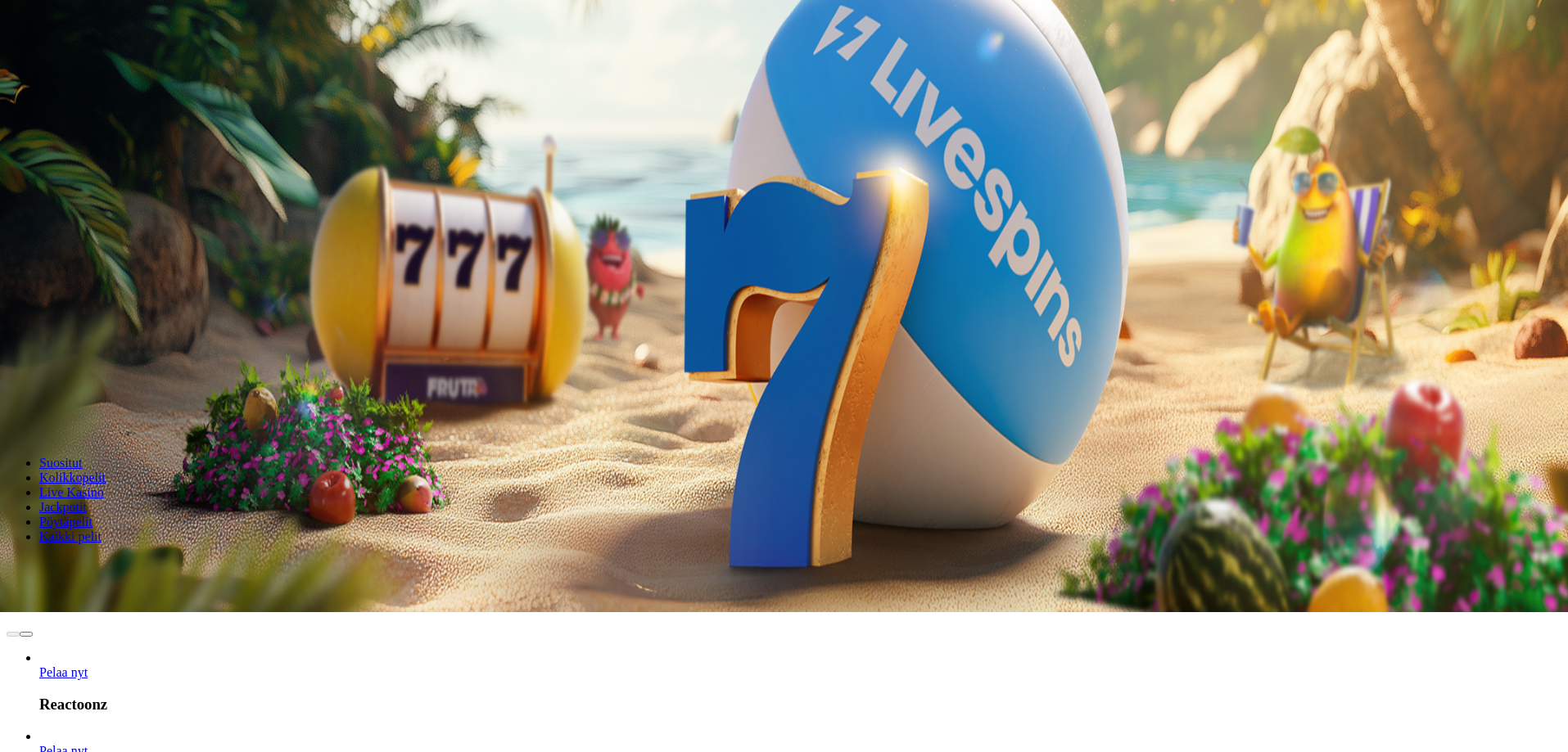
scroll to position [82, 0]
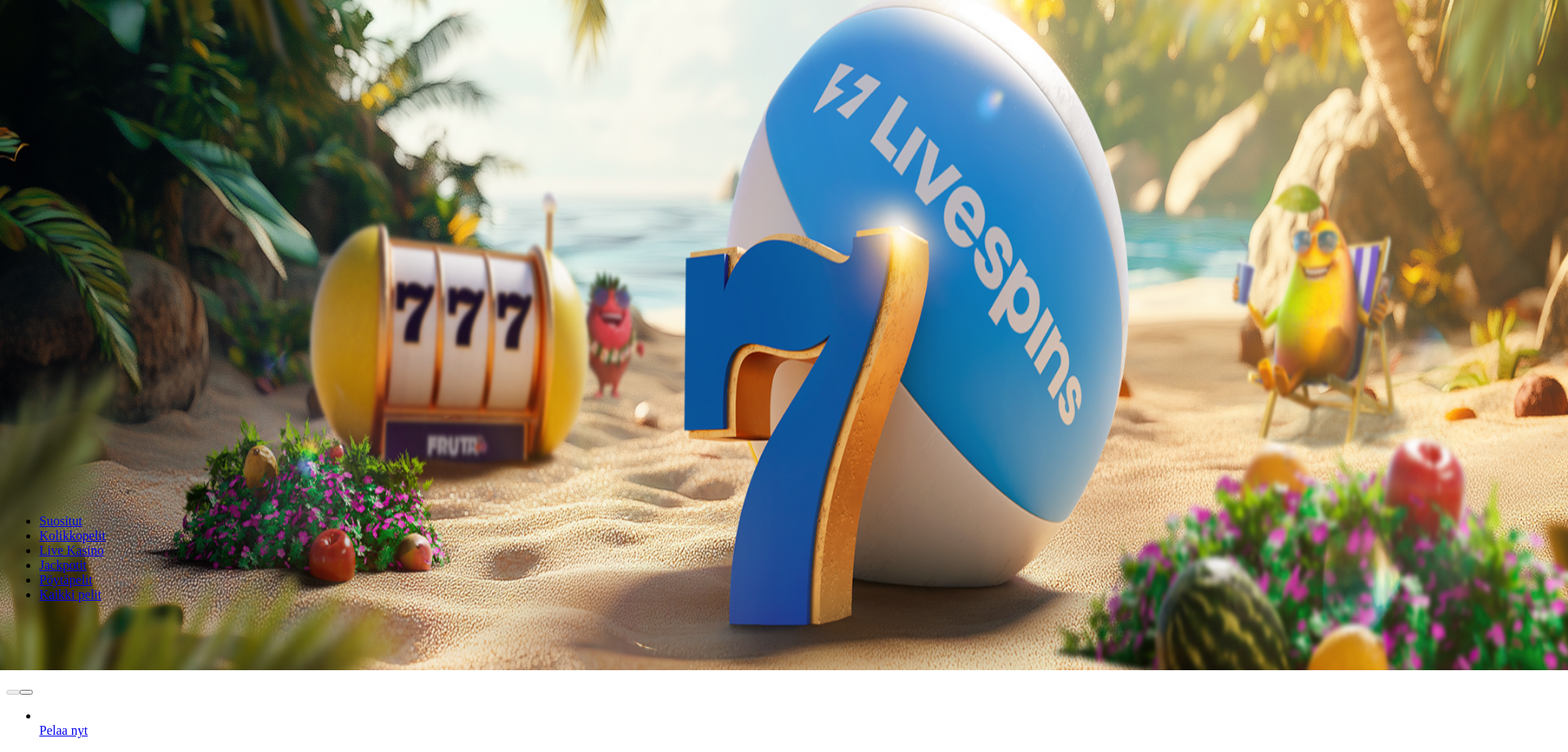
click at [1127, 616] on div "Lobby" at bounding box center [784, 624] width 1555 height 17
click at [123, 616] on input "Search" at bounding box center [65, 624] width 116 height 16
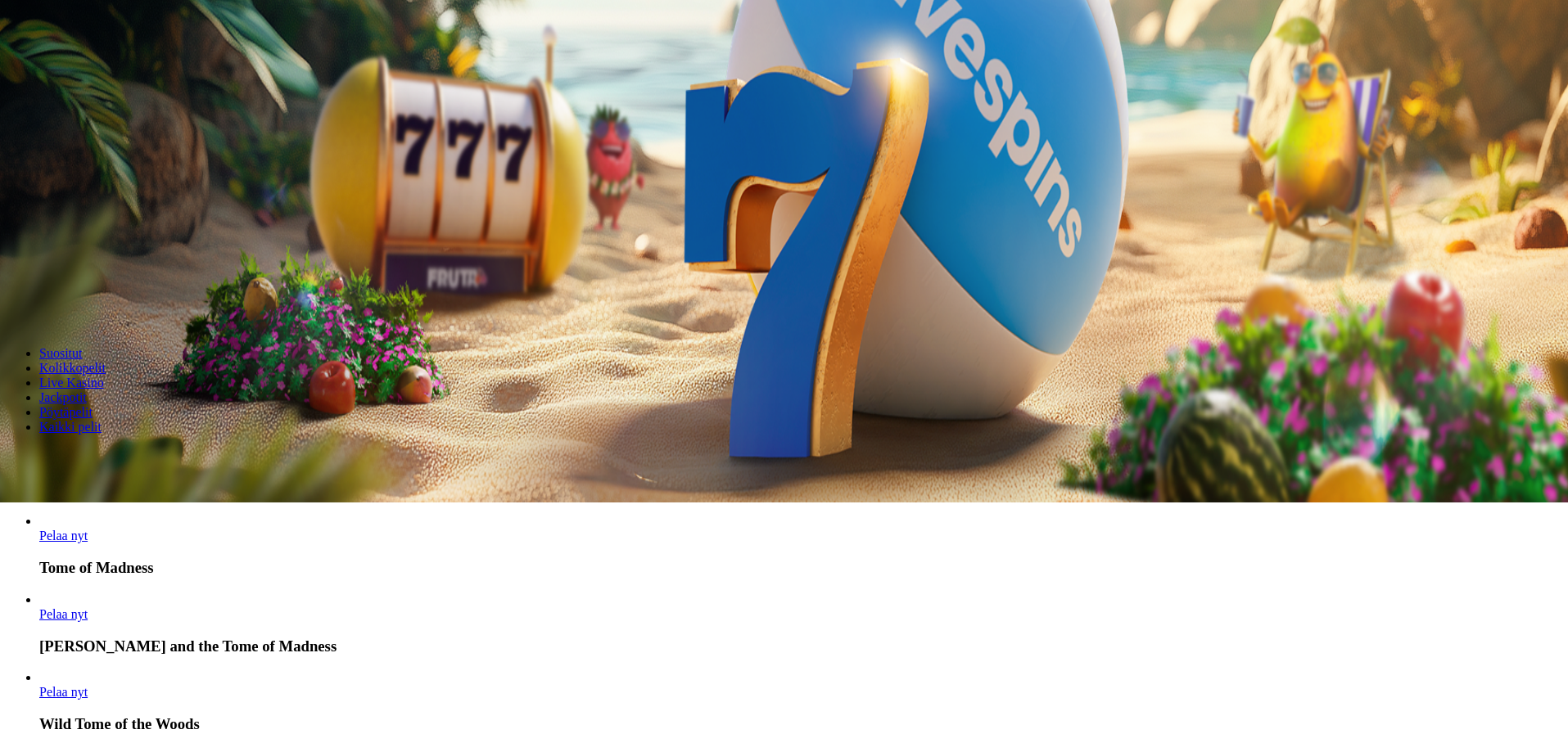
scroll to position [328, 0]
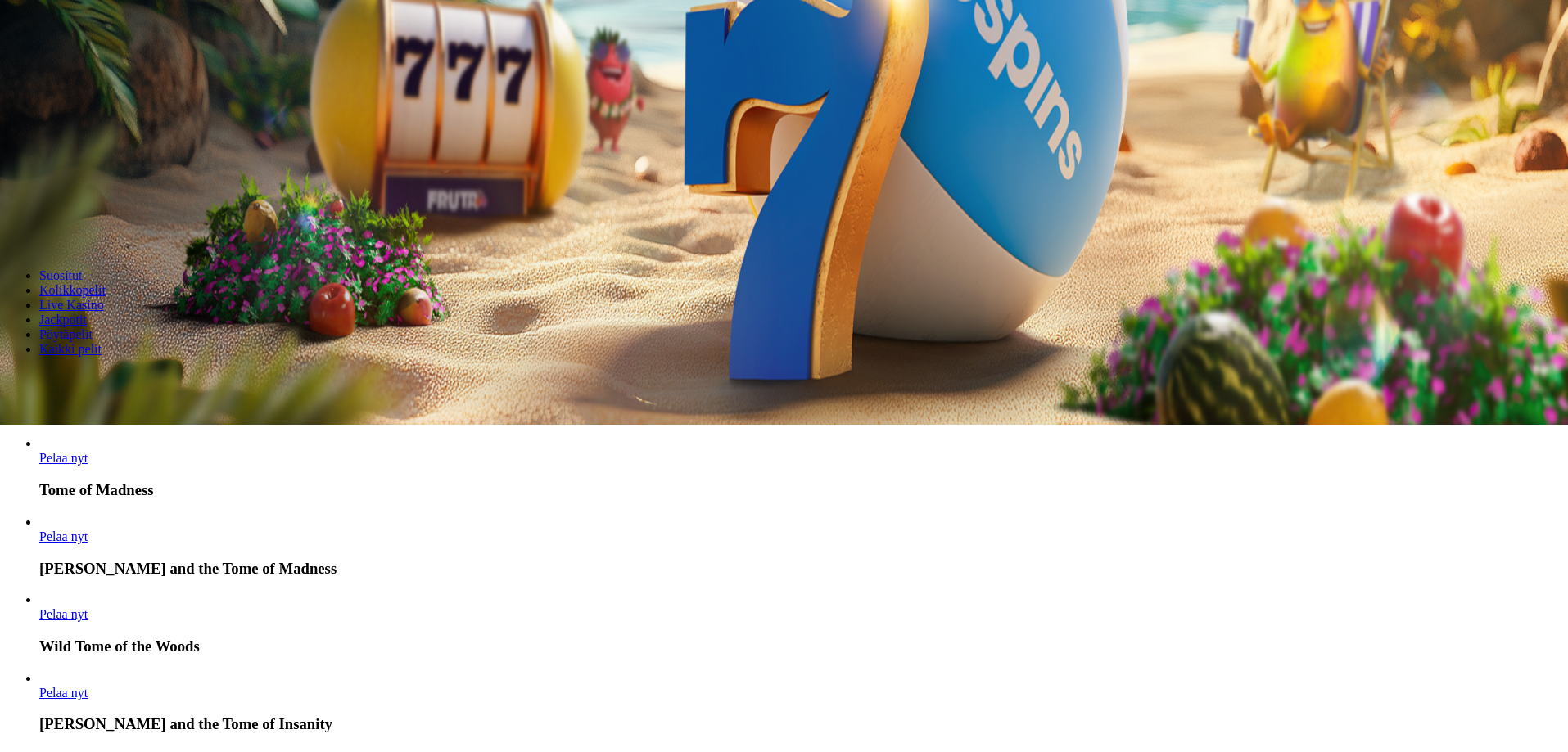
type input "*******"
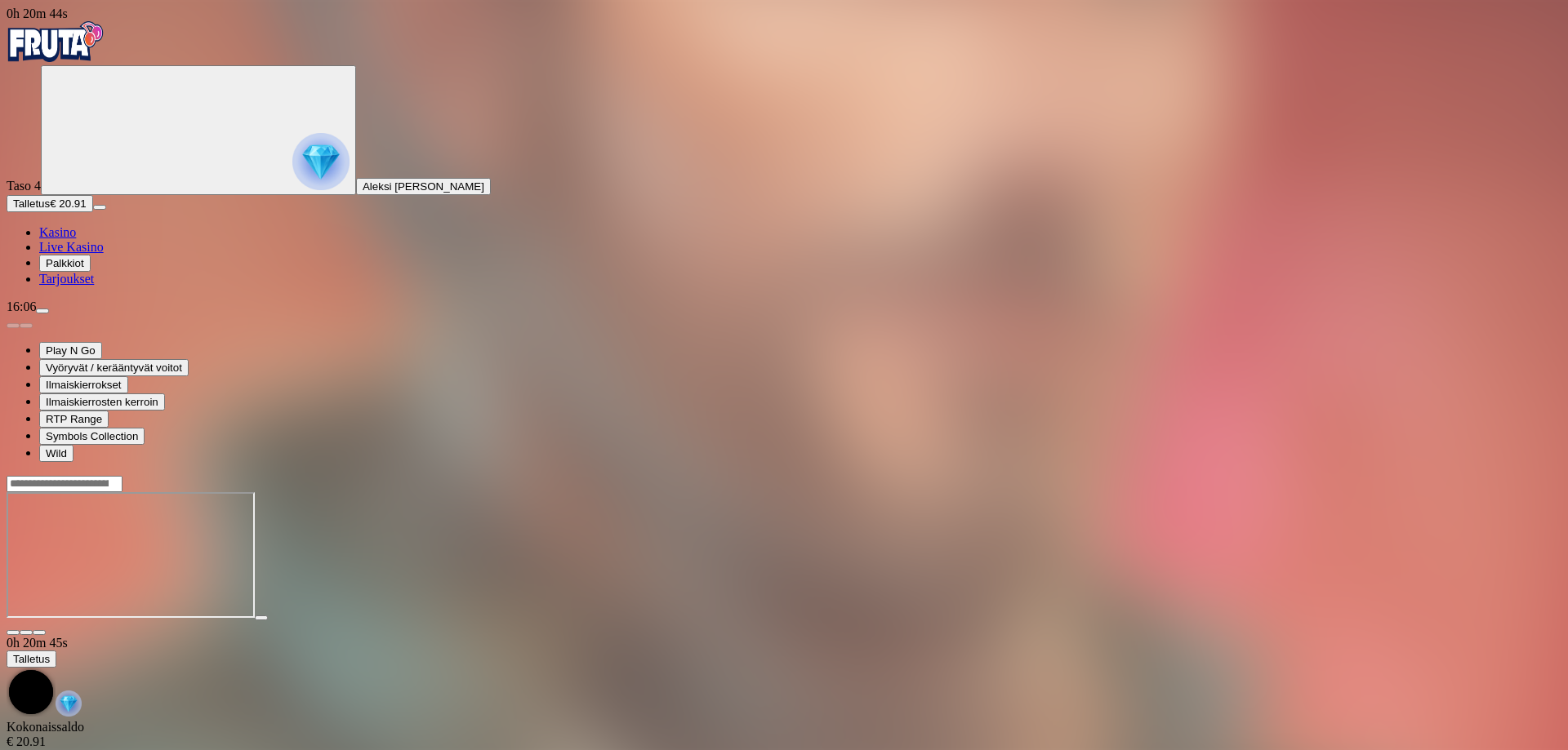
click at [13, 632] on span "close icon" at bounding box center [13, 632] width 0 height 0
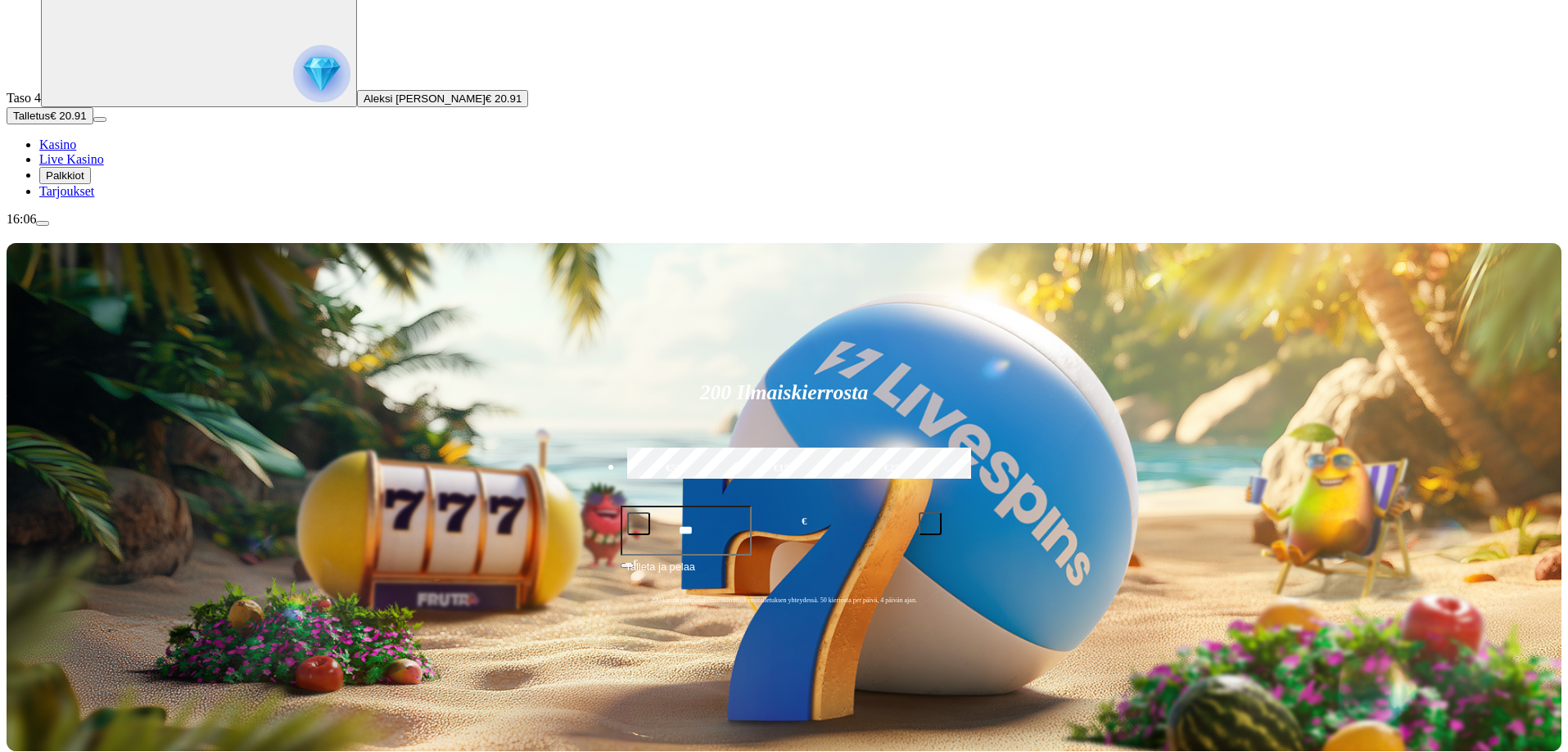
scroll to position [163, 0]
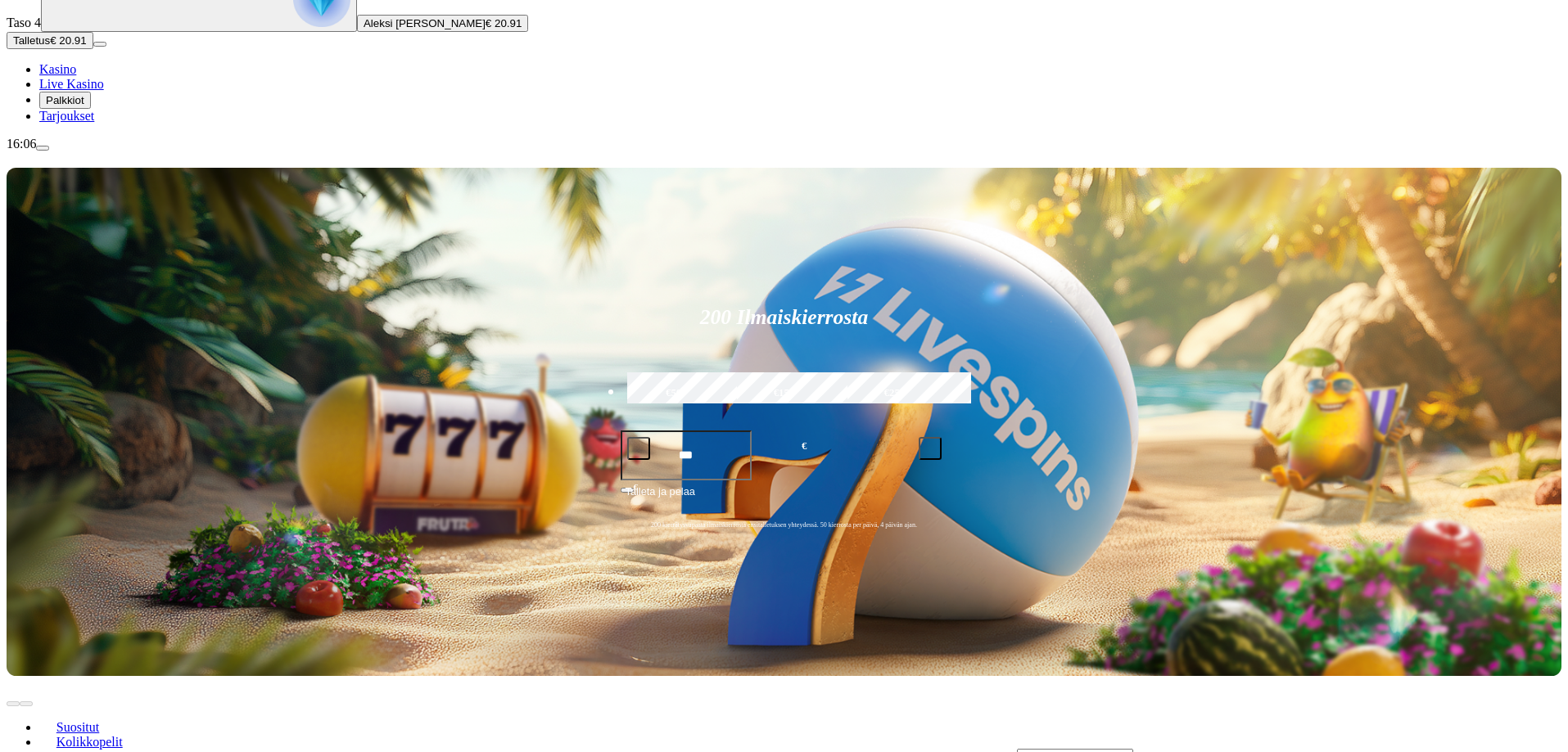
click at [1133, 749] on input "Search" at bounding box center [1075, 757] width 116 height 16
type input "*******"
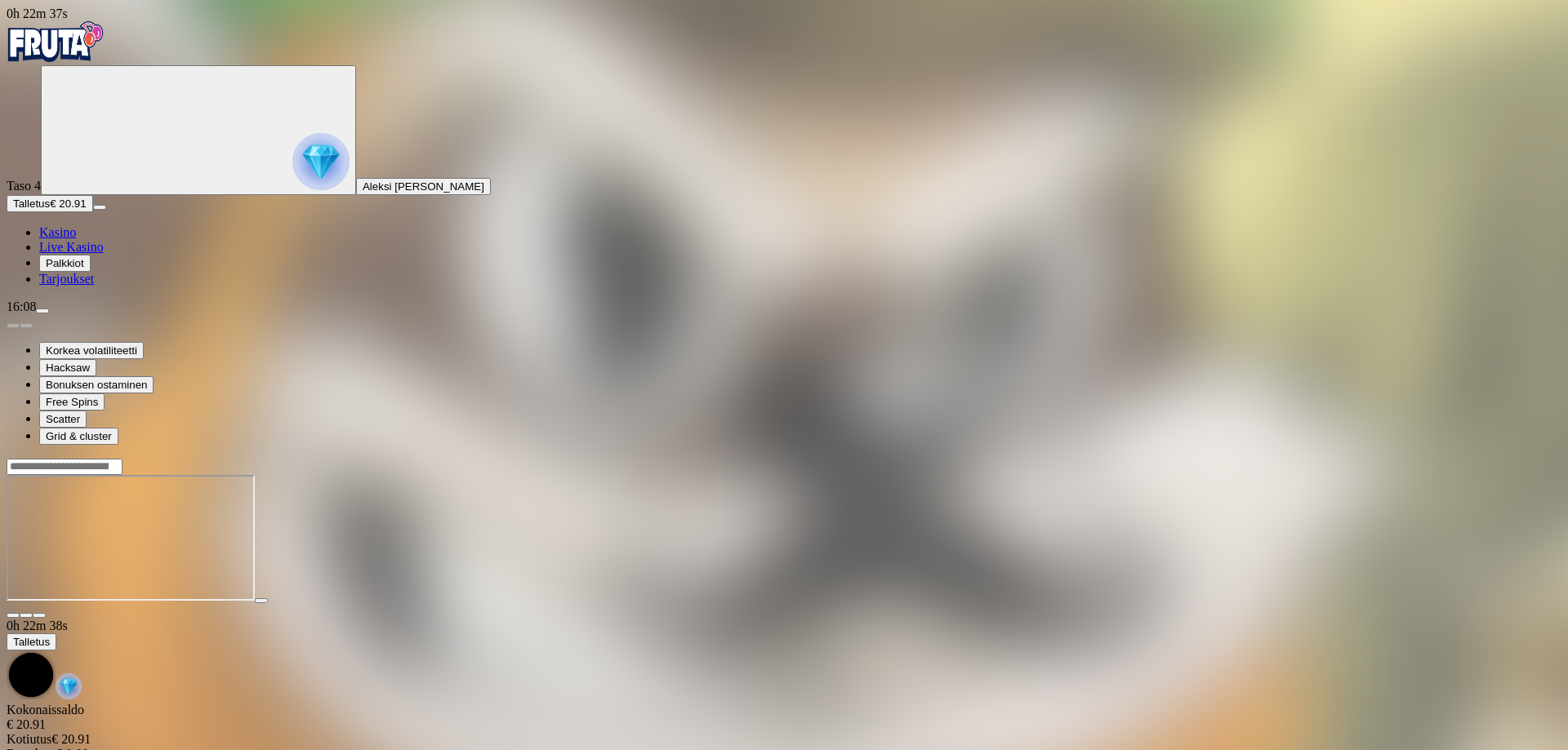
click at [76, 239] on link "Kasino" at bounding box center [58, 232] width 37 height 14
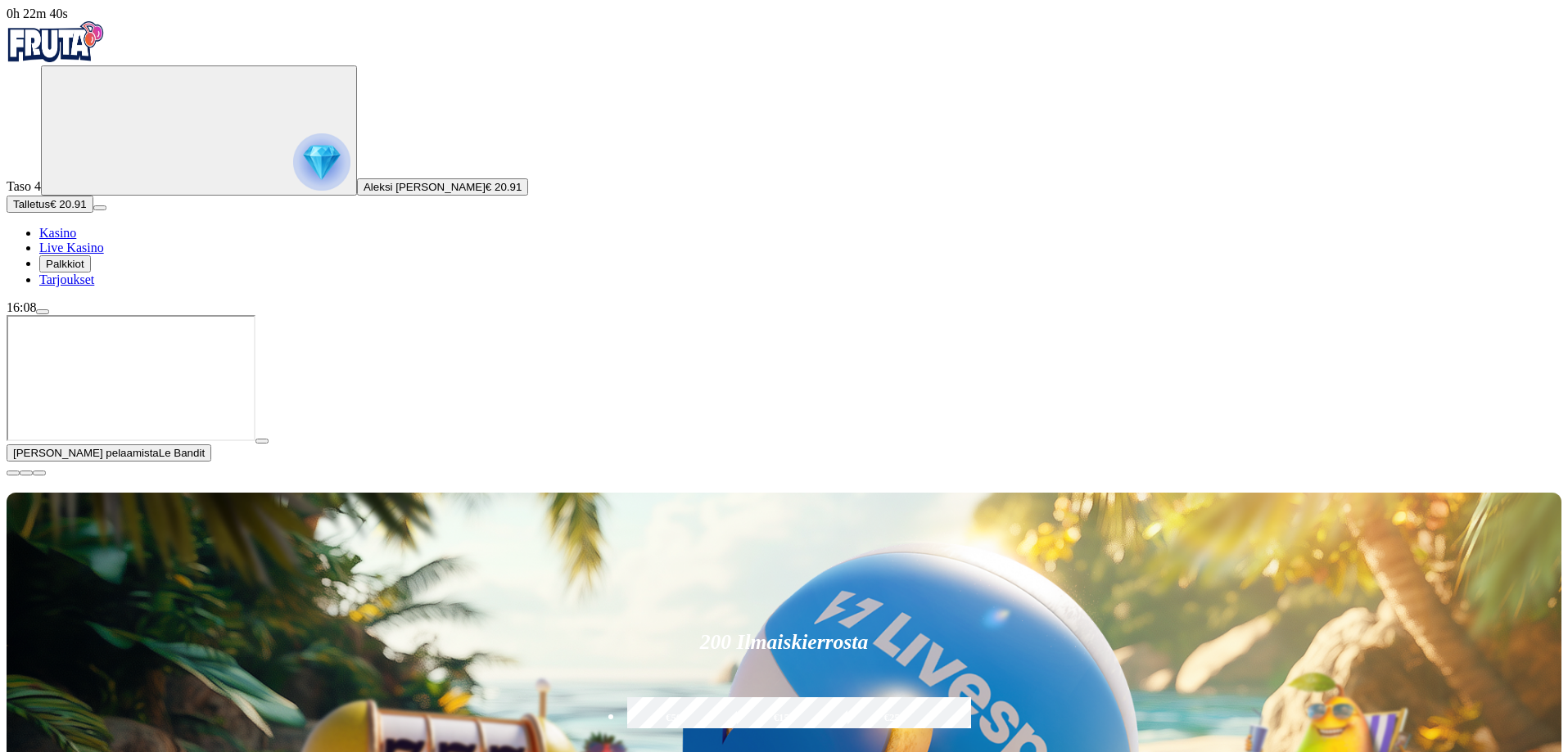
click at [13, 473] on span "close icon" at bounding box center [13, 473] width 0 height 0
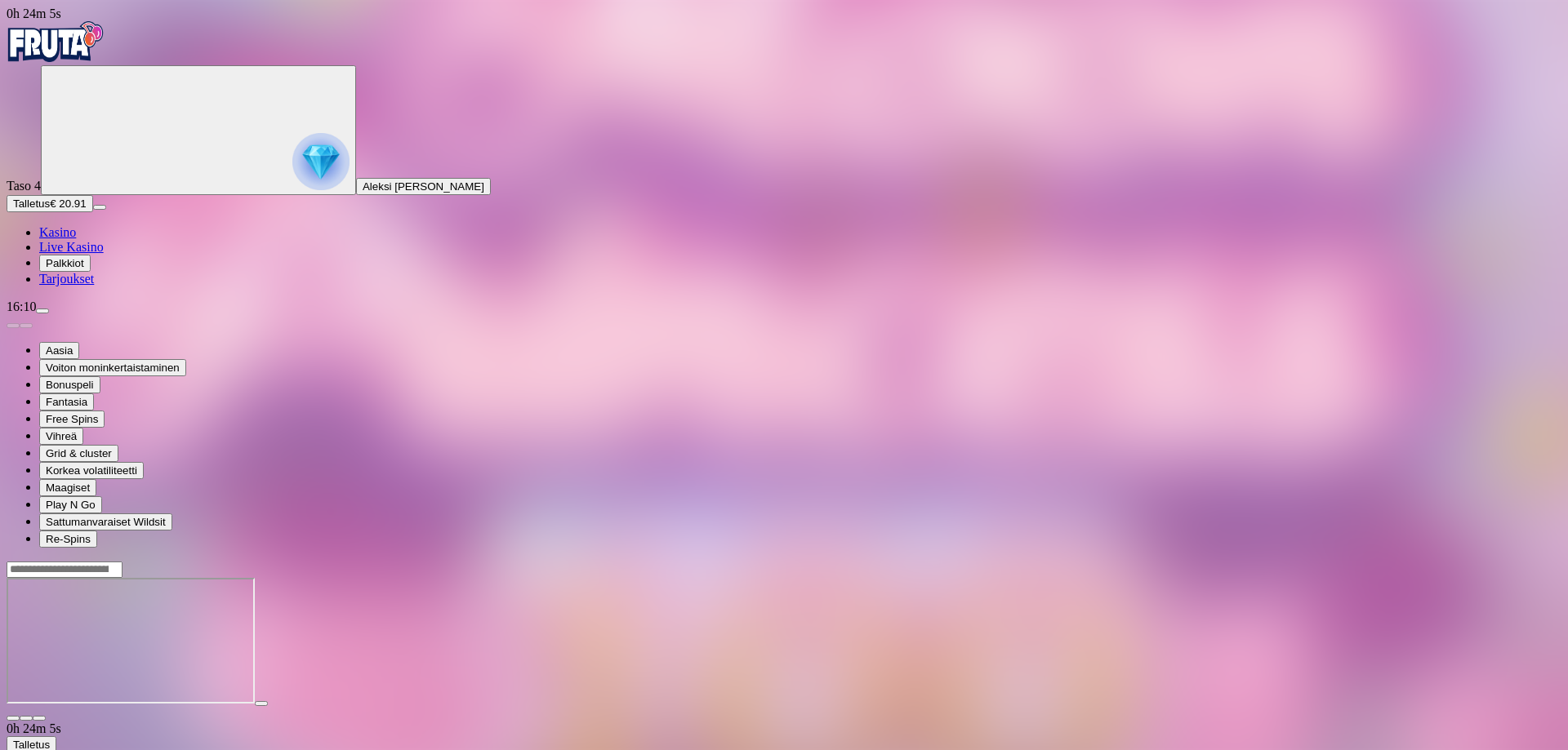
click at [13, 719] on span "close icon" at bounding box center [13, 719] width 0 height 0
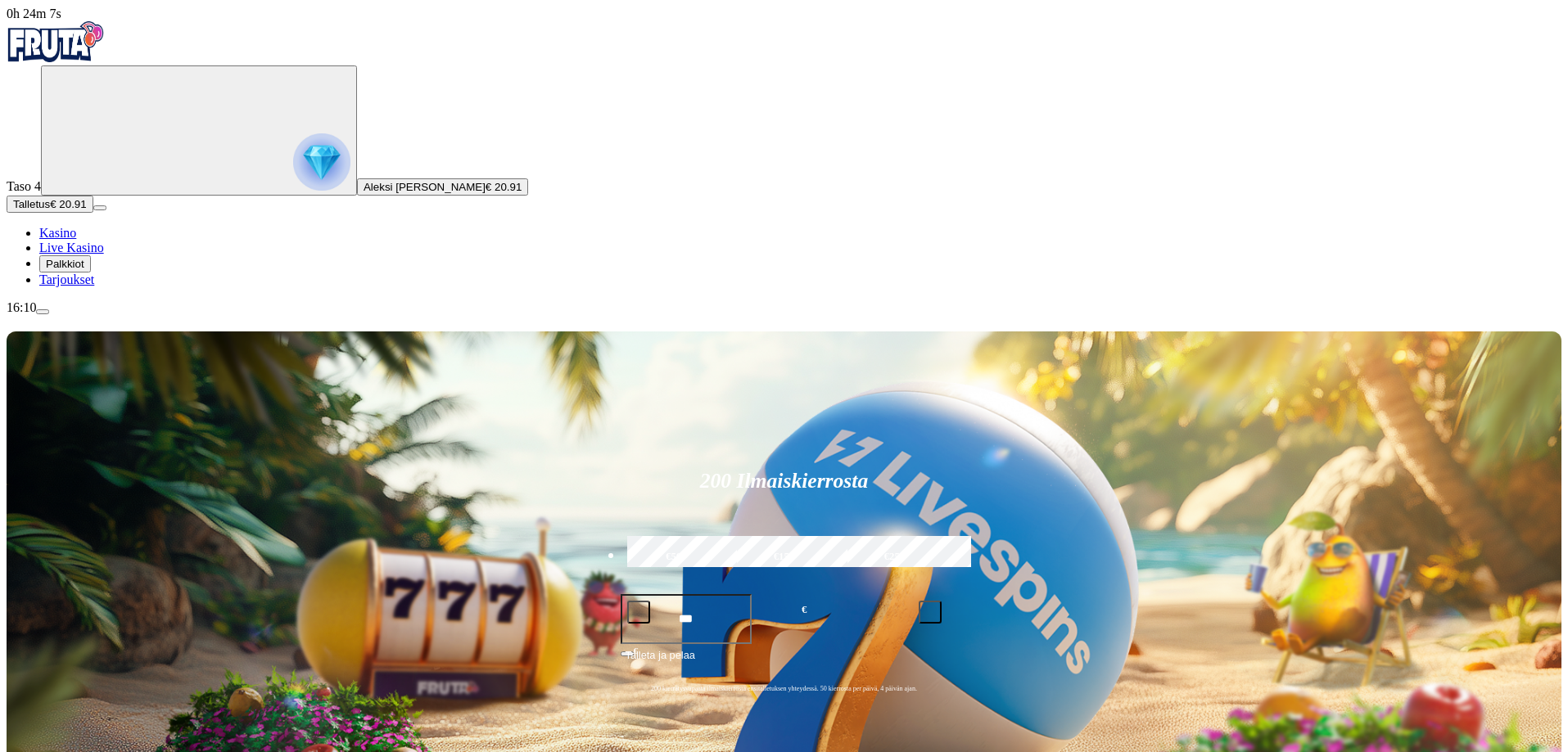
type input "*"
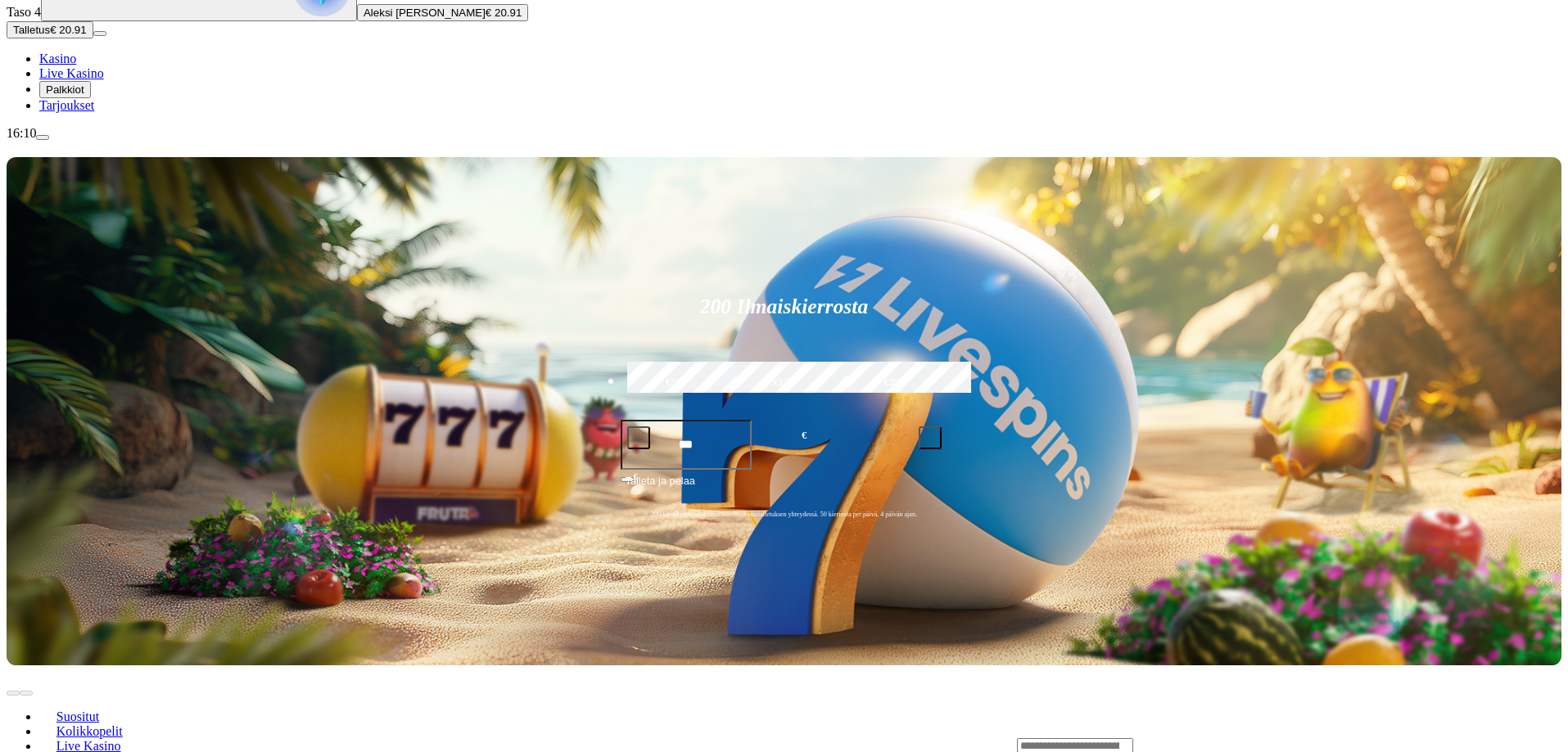
scroll to position [163, 0]
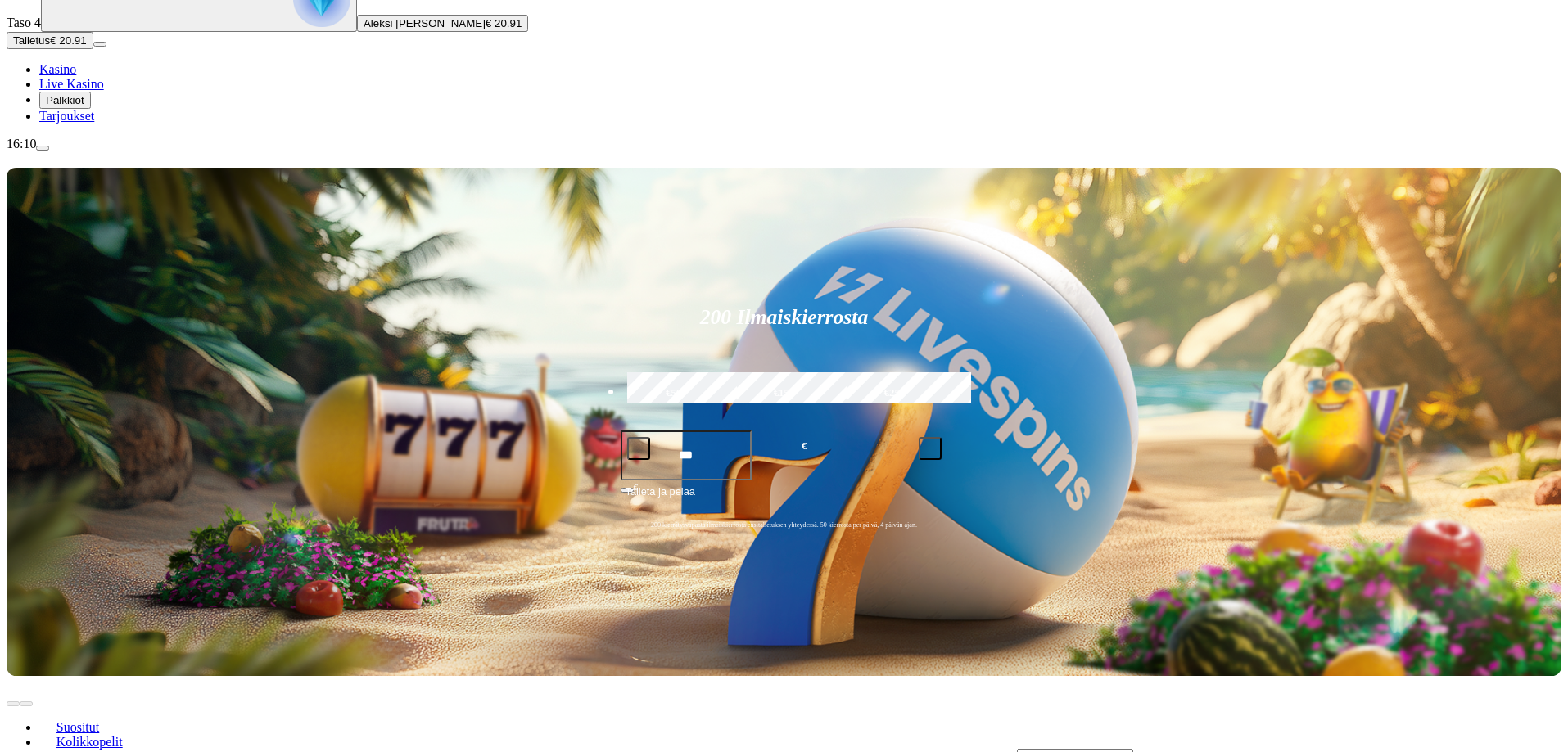
click at [1133, 749] on input "Search" at bounding box center [1075, 757] width 116 height 16
drag, startPoint x: 1167, startPoint y: 298, endPoint x: 1011, endPoint y: 302, distance: 156.1
type input "*******"
click at [1133, 693] on input "*******" at bounding box center [1075, 701] width 116 height 16
